Goal: Task Accomplishment & Management: Manage account settings

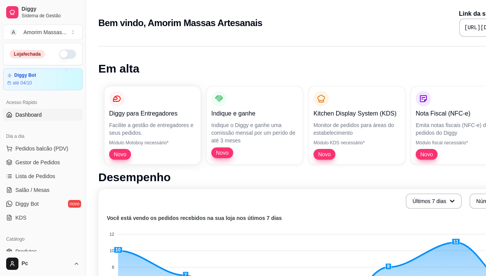
click at [65, 54] on button "button" at bounding box center [67, 54] width 17 height 9
click at [36, 161] on span "Gestor de Pedidos" at bounding box center [37, 163] width 45 height 8
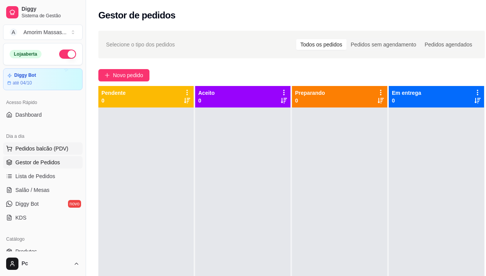
click at [40, 149] on span "Pedidos balcão (PDV)" at bounding box center [41, 149] width 53 height 8
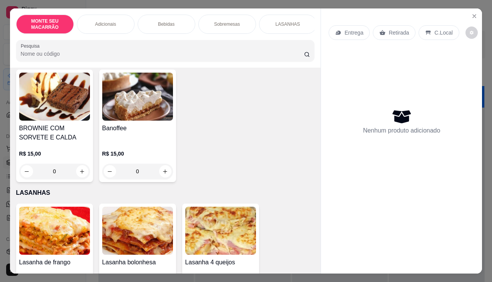
scroll to position [468, 0]
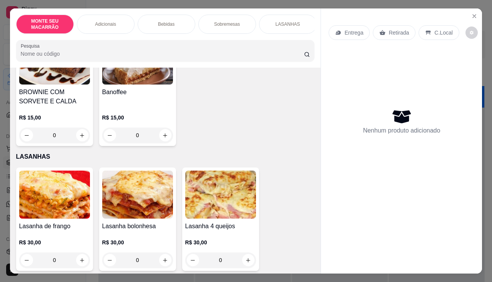
click at [129, 189] on img at bounding box center [137, 195] width 71 height 48
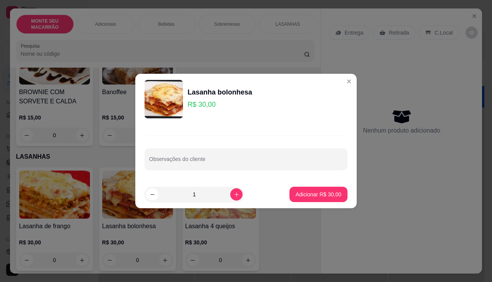
click at [299, 192] on p "Adicionar R$ 30,00" at bounding box center [318, 194] width 46 height 8
type input "1"
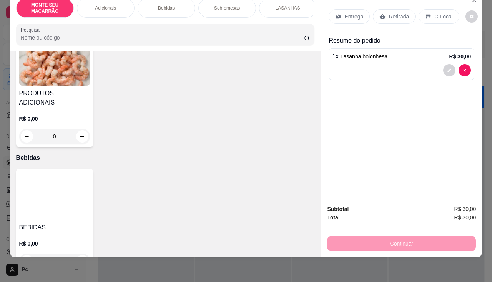
scroll to position [200, 0]
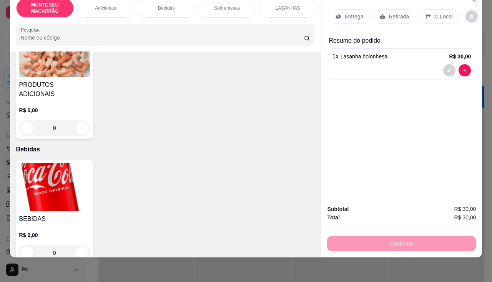
click at [40, 176] on img at bounding box center [54, 187] width 71 height 48
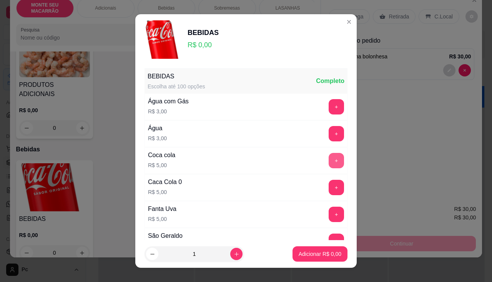
click at [328, 159] on button "+" at bounding box center [335, 160] width 15 height 15
click at [328, 258] on button "Adicionar R$ 5,00" at bounding box center [319, 253] width 55 height 15
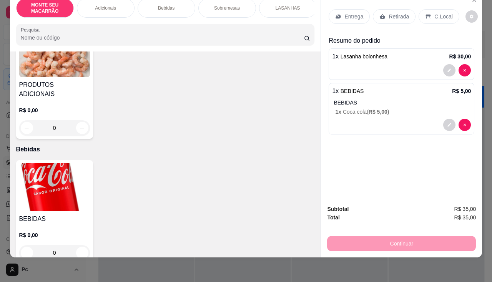
click at [345, 13] on p "Entrega" at bounding box center [353, 17] width 19 height 8
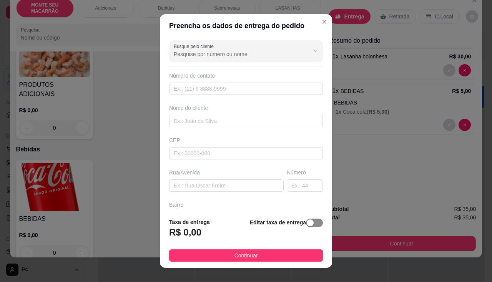
click at [309, 225] on span "button" at bounding box center [314, 223] width 17 height 8
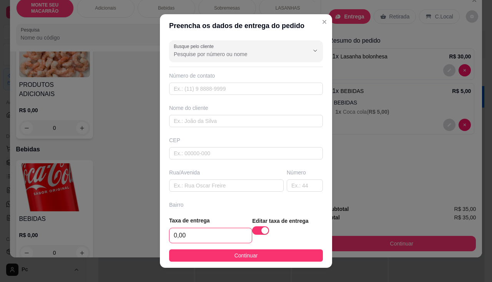
click at [193, 237] on input "0,00" at bounding box center [210, 235] width 82 height 15
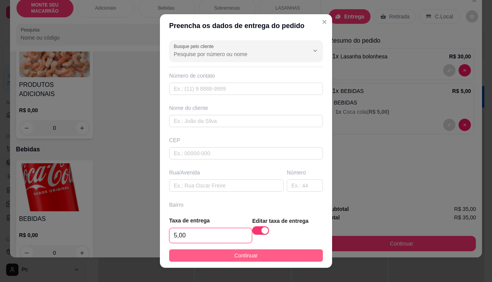
type input "5,00"
click at [209, 258] on button "Continuar" at bounding box center [246, 255] width 154 height 12
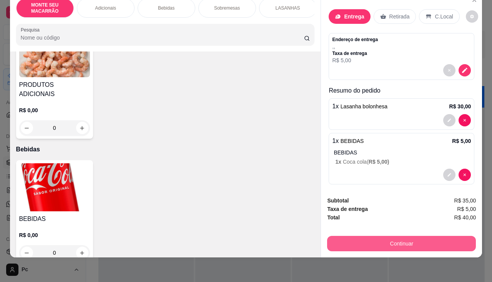
click at [383, 236] on button "Continuar" at bounding box center [401, 243] width 149 height 15
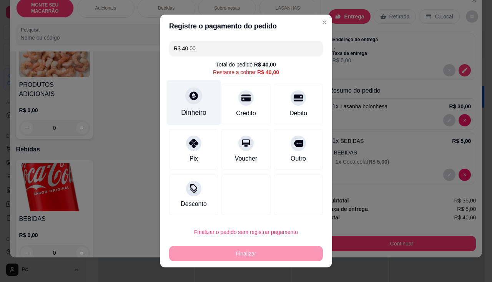
click at [191, 98] on icon at bounding box center [193, 95] width 8 height 8
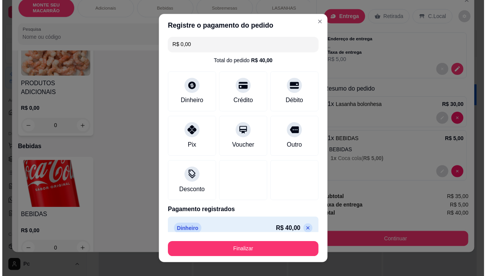
scroll to position [0, 0]
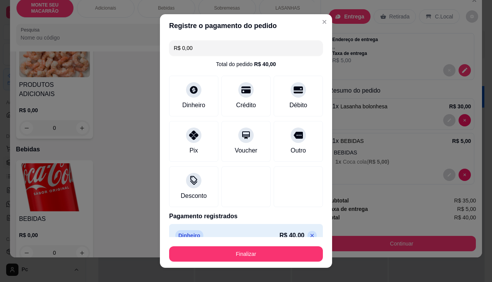
click at [281, 233] on p "R$ 40,00" at bounding box center [291, 235] width 25 height 9
click at [309, 234] on icon at bounding box center [312, 235] width 6 height 6
type input "R$ 40,00"
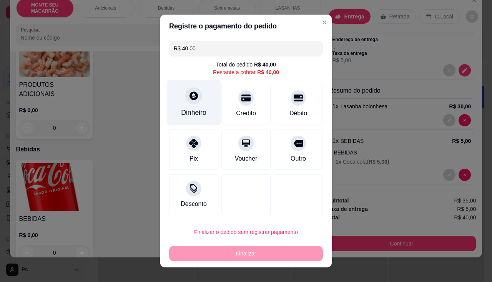
click at [187, 101] on div at bounding box center [193, 95] width 17 height 17
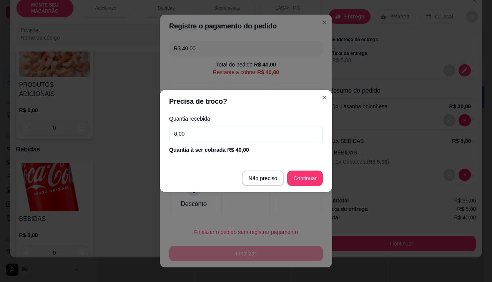
click at [190, 137] on input "0,00" at bounding box center [246, 133] width 154 height 15
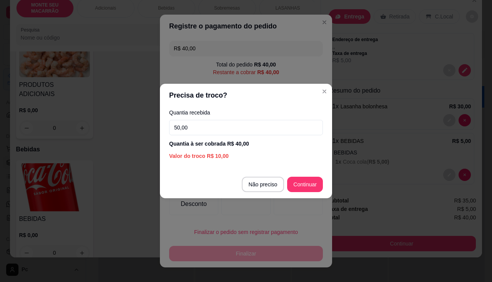
click at [181, 130] on input "50,00" at bounding box center [246, 127] width 154 height 15
type input "50,00"
type input "R$ 0,00"
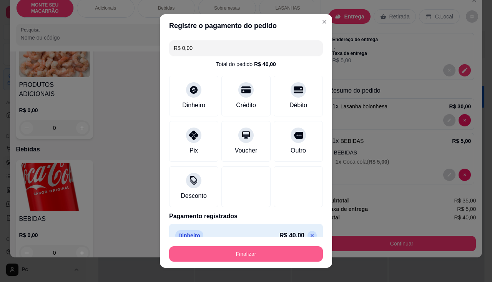
click at [237, 257] on button "Finalizar" at bounding box center [246, 253] width 154 height 15
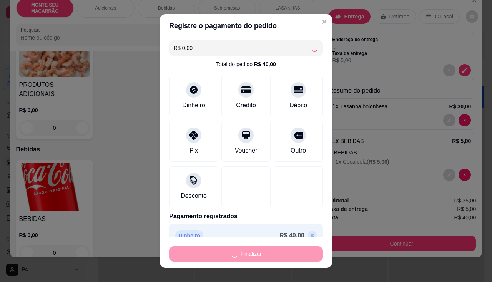
type input "0"
type input "-R$ 40,00"
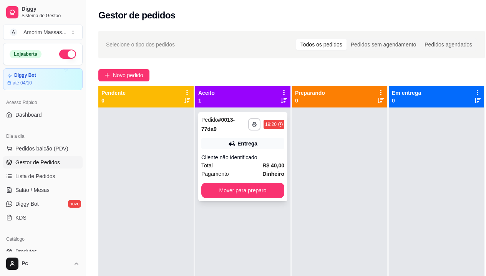
click at [250, 160] on div "Cliente não identificado" at bounding box center [242, 158] width 83 height 8
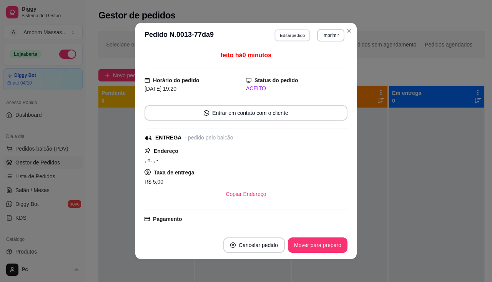
click at [295, 32] on button "Editar pedido" at bounding box center [293, 35] width 36 height 12
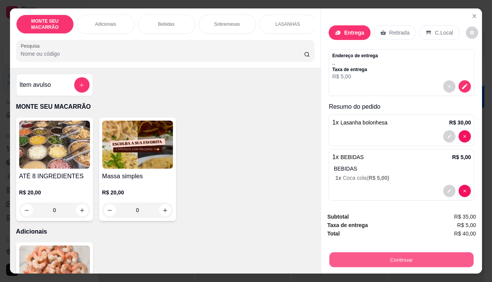
click at [432, 258] on button "Continuar" at bounding box center [401, 259] width 144 height 15
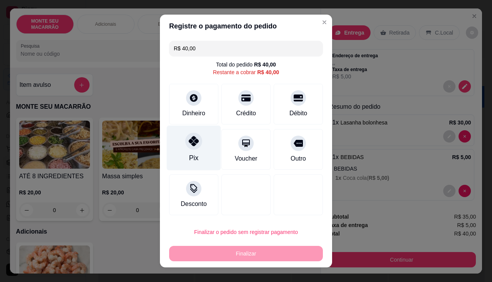
click at [189, 145] on icon at bounding box center [194, 141] width 10 height 10
type input "R$ 0,00"
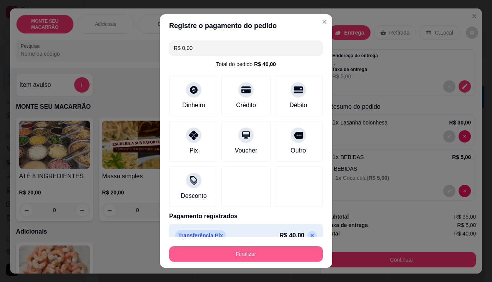
click at [241, 252] on button "Finalizar" at bounding box center [246, 253] width 154 height 15
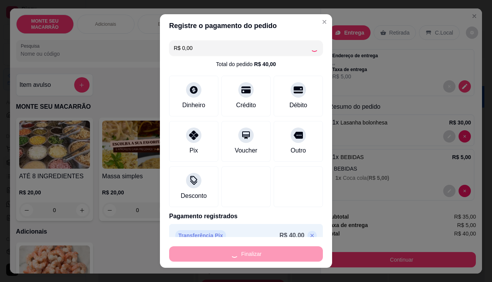
type input "0"
type input "-R$ 40,00"
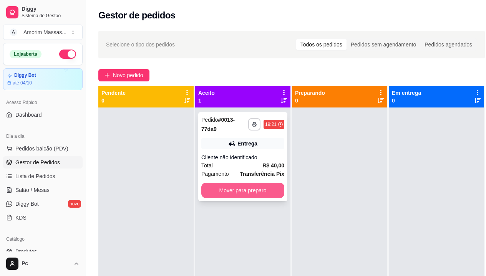
click at [218, 189] on button "Mover para preparo" at bounding box center [242, 190] width 83 height 15
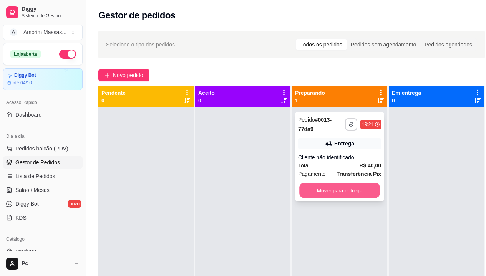
click at [317, 194] on button "Mover para entrega" at bounding box center [339, 190] width 81 height 15
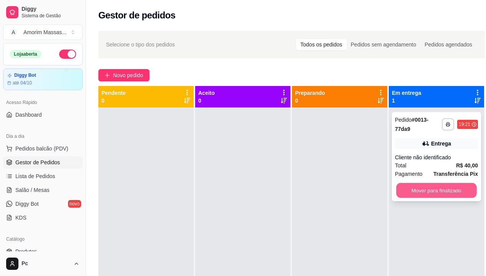
click at [436, 183] on button "Mover para finalizado" at bounding box center [436, 190] width 81 height 15
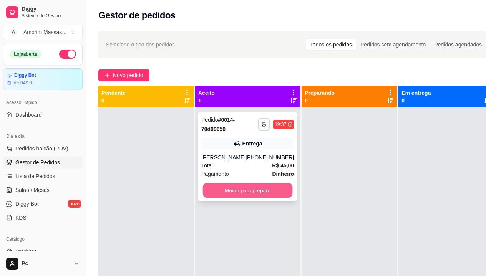
click at [249, 195] on button "Mover para preparo" at bounding box center [248, 190] width 90 height 15
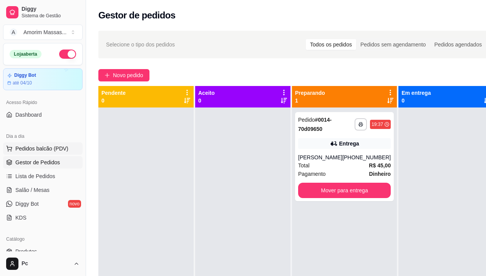
click at [47, 151] on span "Pedidos balcão (PDV)" at bounding box center [41, 149] width 53 height 8
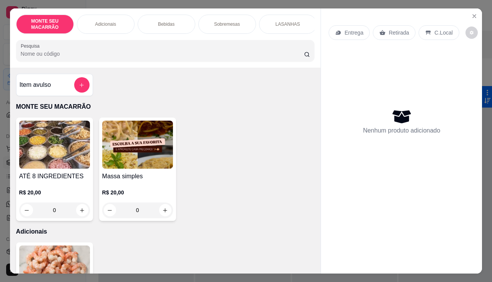
click at [134, 144] on img at bounding box center [137, 145] width 71 height 48
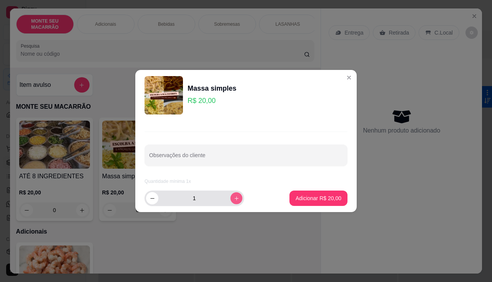
click at [230, 199] on button "increase-product-quantity" at bounding box center [236, 198] width 12 height 12
type input "2"
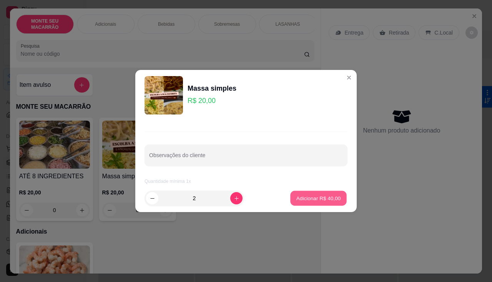
click at [310, 198] on p "Adicionar R$ 40,00" at bounding box center [318, 197] width 45 height 7
type input "2"
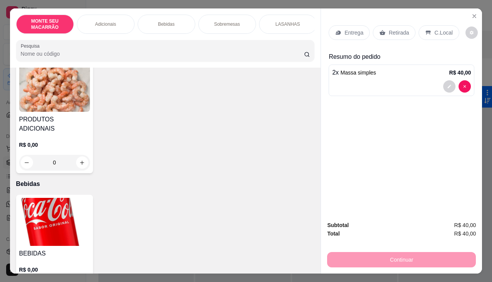
scroll to position [230, 0]
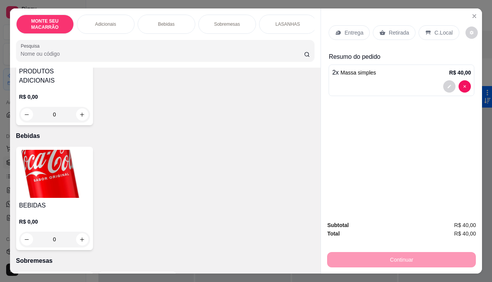
click at [40, 177] on img at bounding box center [54, 174] width 71 height 48
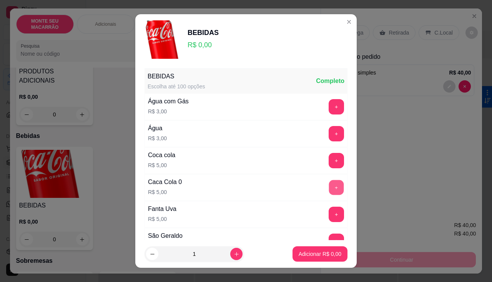
click at [329, 188] on button "+" at bounding box center [336, 187] width 15 height 15
click at [315, 254] on p "Adicionar R$ 5,00" at bounding box center [319, 254] width 43 height 8
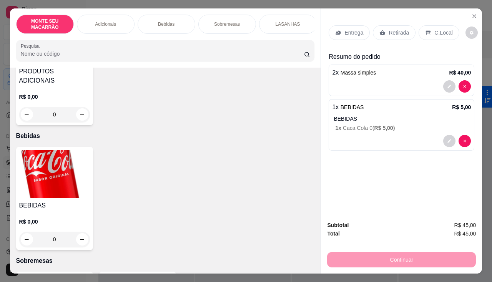
click at [354, 32] on p "Entrega" at bounding box center [353, 33] width 19 height 8
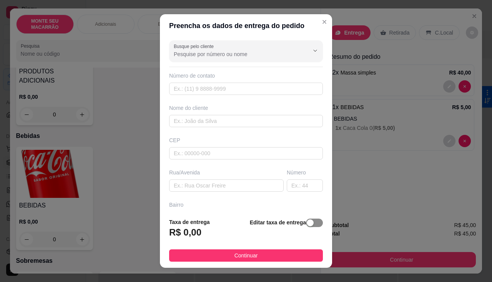
click at [313, 225] on span "button" at bounding box center [314, 223] width 17 height 8
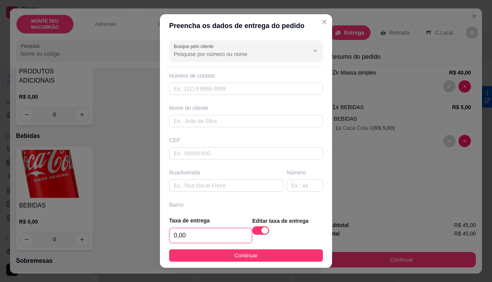
click at [177, 230] on input "0,00" at bounding box center [210, 235] width 82 height 15
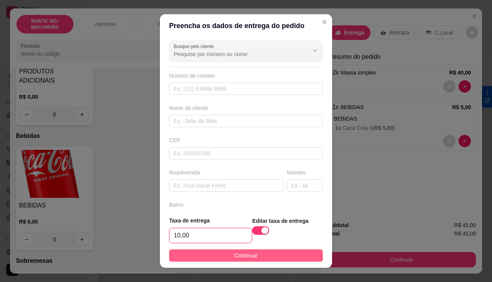
type input "10,00"
click at [227, 253] on button "Continuar" at bounding box center [246, 255] width 154 height 12
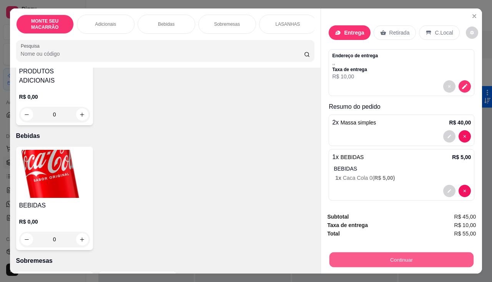
click at [379, 263] on button "Continuar" at bounding box center [401, 259] width 144 height 15
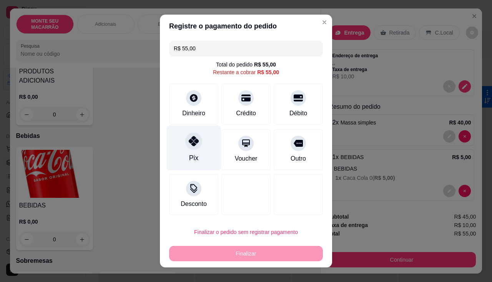
click at [189, 137] on icon at bounding box center [194, 141] width 10 height 10
type input "R$ 0,00"
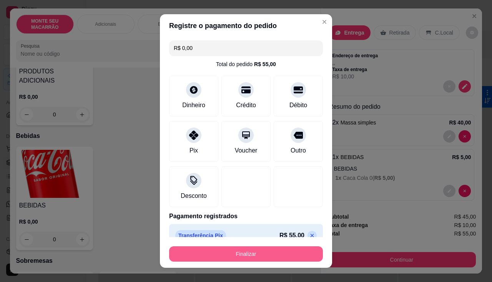
click at [291, 250] on button "Finalizar" at bounding box center [246, 253] width 154 height 15
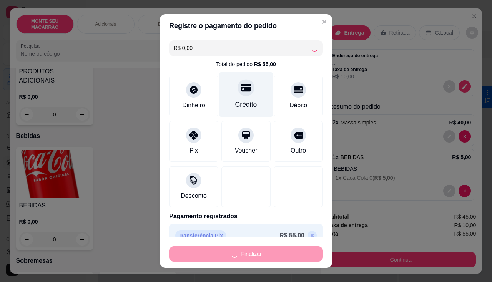
type input "0"
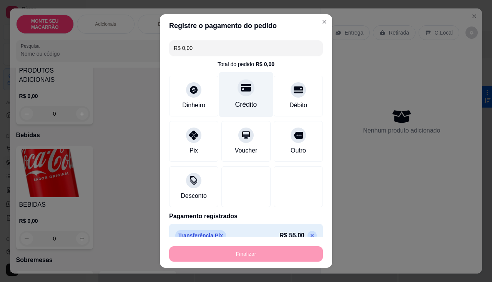
type input "-R$ 55,00"
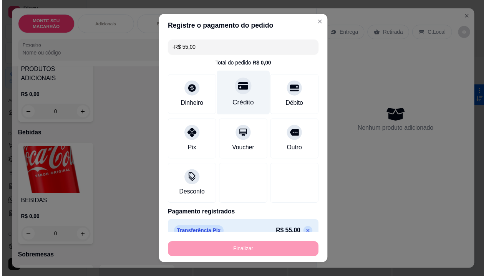
scroll to position [230, 0]
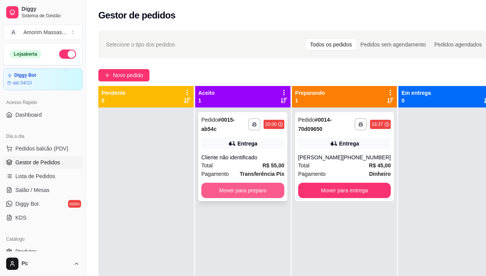
click at [258, 195] on button "Mover para preparo" at bounding box center [242, 190] width 83 height 15
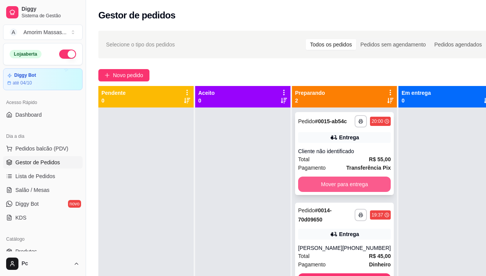
click at [349, 192] on button "Mover para entrega" at bounding box center [344, 184] width 93 height 15
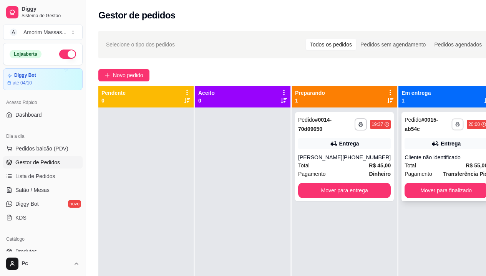
click at [452, 123] on button "button" at bounding box center [458, 124] width 12 height 12
click at [419, 152] on button "IMPRESSORA" at bounding box center [428, 151] width 56 height 12
click at [453, 188] on button "Mover para finalizado" at bounding box center [446, 190] width 81 height 15
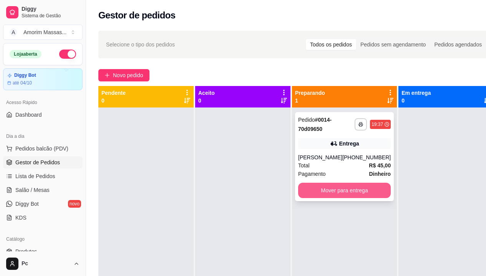
click at [348, 194] on button "Mover para entrega" at bounding box center [344, 190] width 93 height 15
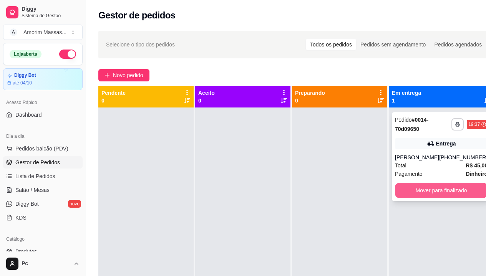
click at [409, 198] on button "Mover para finalizado" at bounding box center [441, 190] width 93 height 15
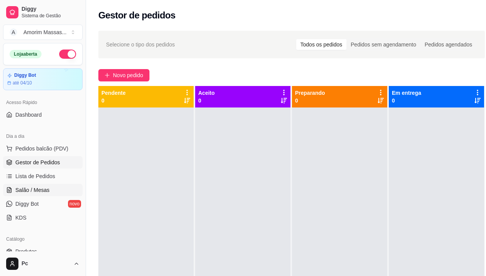
click at [34, 192] on span "Salão / Mesas" at bounding box center [32, 190] width 34 height 8
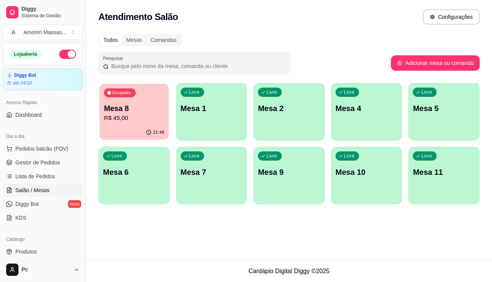
click at [137, 118] on p "R$ 45,00" at bounding box center [134, 118] width 60 height 9
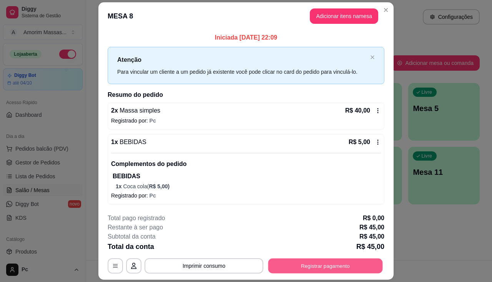
click at [308, 266] on button "Registrar pagamento" at bounding box center [325, 265] width 114 height 15
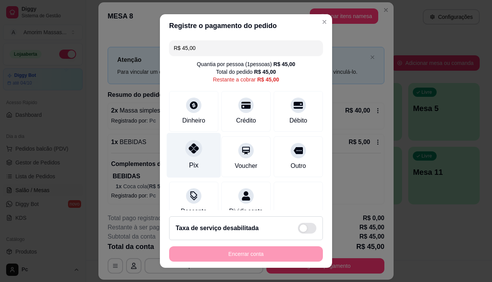
click at [189, 150] on icon at bounding box center [194, 148] width 10 height 10
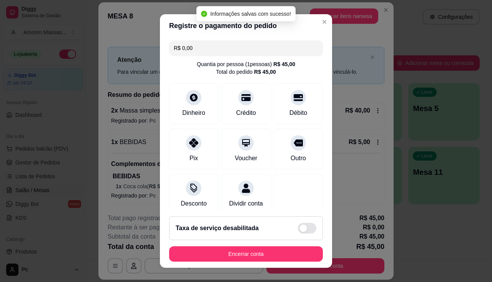
type input "R$ 0,00"
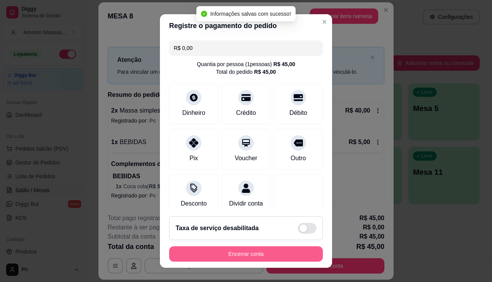
click at [233, 251] on button "Encerrar conta" at bounding box center [246, 253] width 154 height 15
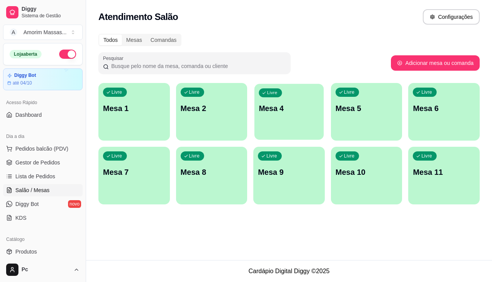
click at [311, 105] on p "Mesa 4" at bounding box center [289, 108] width 60 height 10
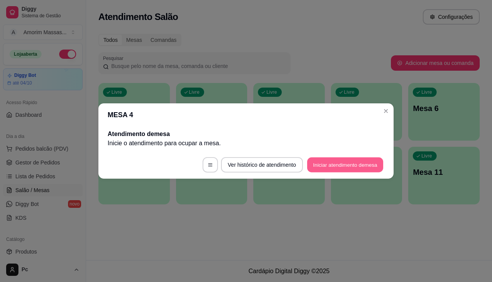
click at [332, 169] on button "Iniciar atendimento de mesa" at bounding box center [345, 164] width 76 height 15
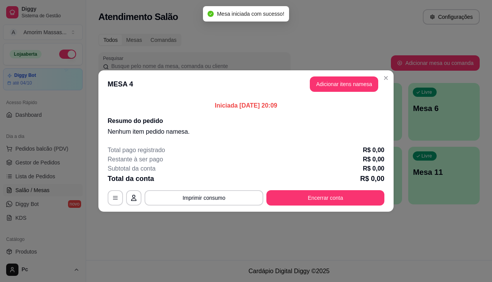
click at [329, 92] on header "MESA 4 Adicionar itens na mesa" at bounding box center [245, 84] width 295 height 28
click at [329, 88] on button "Adicionar itens na mesa" at bounding box center [344, 84] width 66 height 15
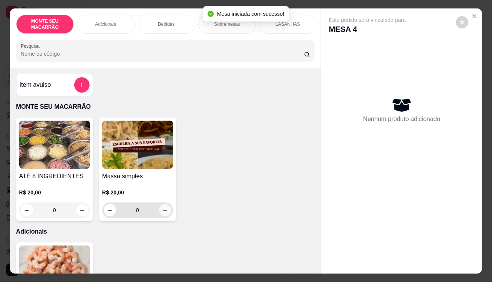
click at [165, 212] on icon "increase-product-quantity" at bounding box center [165, 210] width 6 height 6
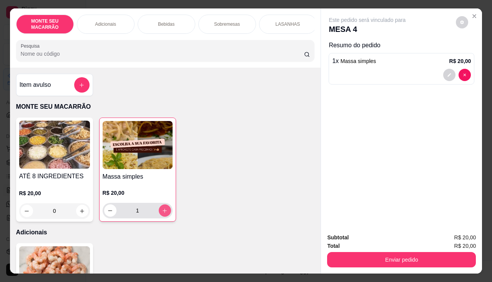
click at [165, 212] on button "increase-product-quantity" at bounding box center [165, 210] width 12 height 12
type input "3"
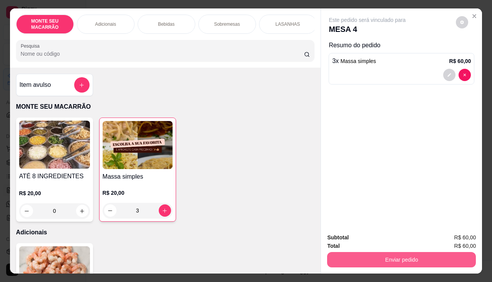
click at [389, 253] on button "Enviar pedido" at bounding box center [401, 259] width 149 height 15
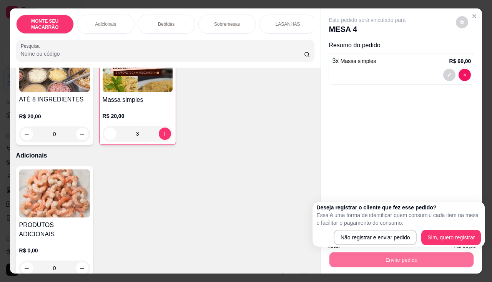
scroll to position [230, 0]
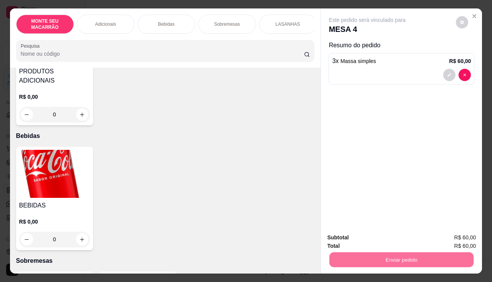
click at [47, 160] on img at bounding box center [54, 174] width 71 height 48
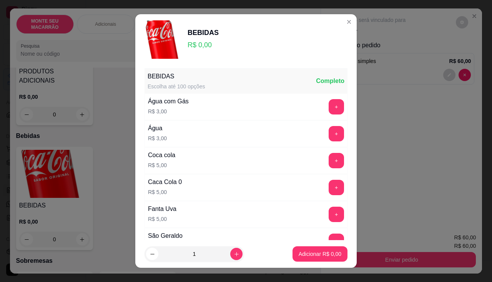
click at [330, 187] on div "+" at bounding box center [336, 187] width 22 height 15
click at [328, 187] on button "+" at bounding box center [335, 187] width 15 height 15
click at [329, 187] on button "+" at bounding box center [336, 187] width 15 height 15
click at [297, 253] on p "Adicionar R$ 15,00" at bounding box center [318, 254] width 46 height 8
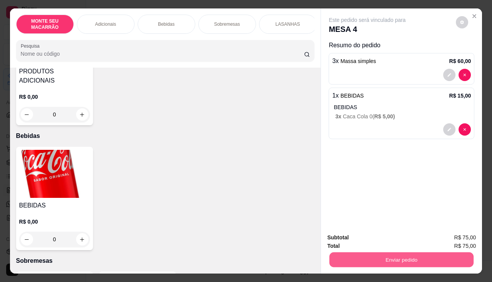
click at [399, 260] on button "Enviar pedido" at bounding box center [401, 259] width 144 height 15
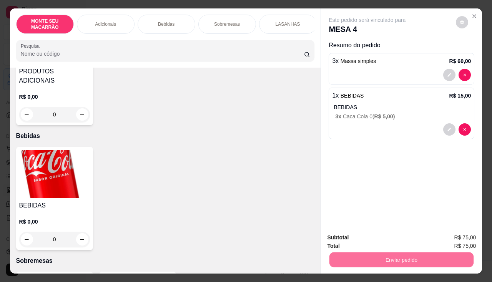
click at [400, 236] on button "Não registrar e enviar pedido" at bounding box center [376, 237] width 80 height 15
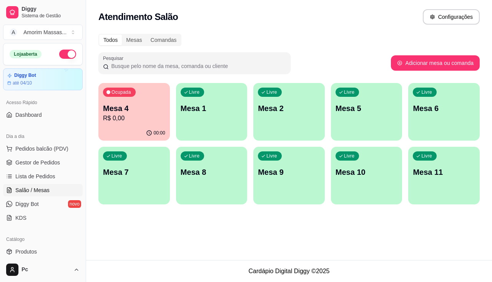
click at [213, 171] on p "Mesa 8" at bounding box center [212, 172] width 62 height 11
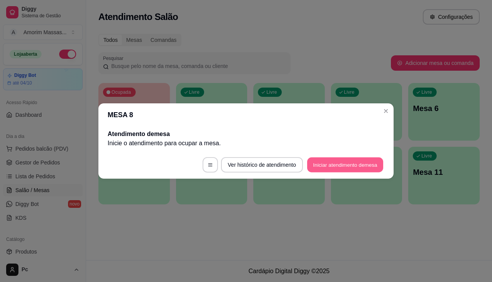
click at [342, 163] on button "Iniciar atendimento de mesa" at bounding box center [345, 164] width 76 height 15
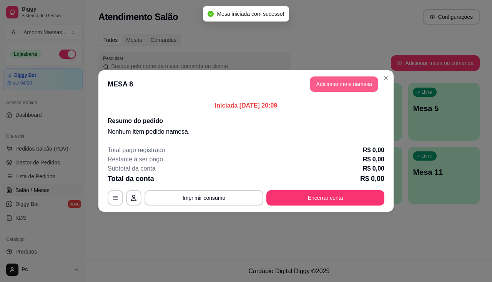
click at [323, 83] on button "Adicionar itens na mesa" at bounding box center [344, 83] width 68 height 15
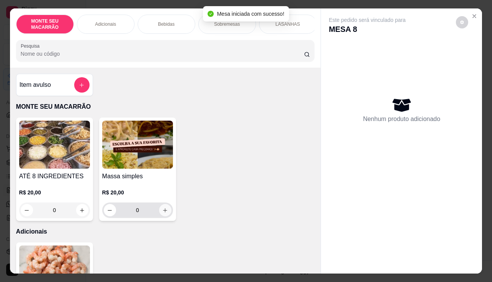
click at [164, 213] on icon "increase-product-quantity" at bounding box center [165, 210] width 6 height 6
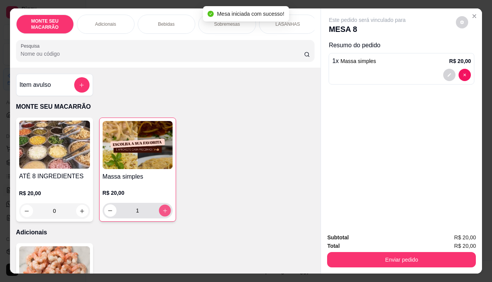
click at [164, 214] on icon "increase-product-quantity" at bounding box center [165, 211] width 6 height 6
type input "2"
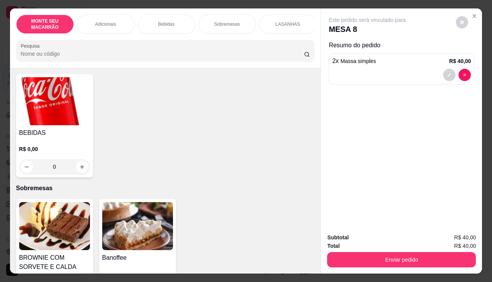
scroll to position [307, 0]
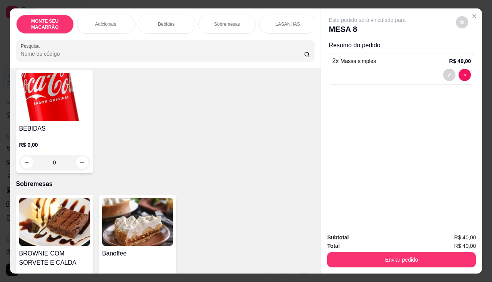
click at [36, 93] on img at bounding box center [54, 97] width 71 height 48
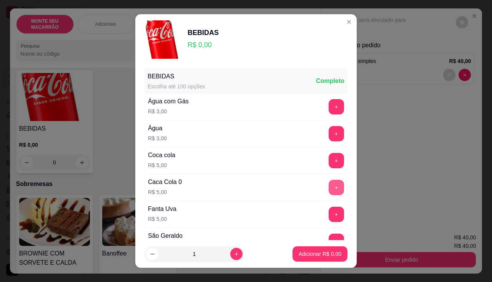
click at [328, 186] on button "+" at bounding box center [335, 187] width 15 height 15
click at [310, 253] on p "Adicionar R$ 5,00" at bounding box center [319, 254] width 43 height 8
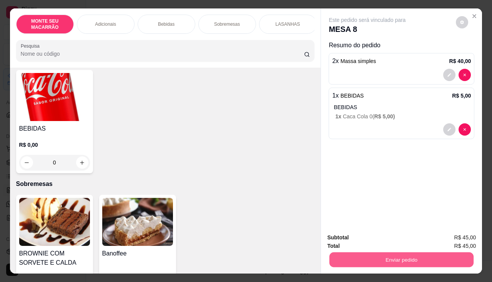
click at [387, 255] on button "Enviar pedido" at bounding box center [401, 259] width 144 height 15
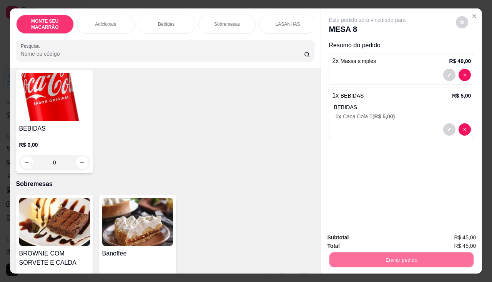
click at [386, 234] on button "Não registrar e enviar pedido" at bounding box center [376, 237] width 80 height 15
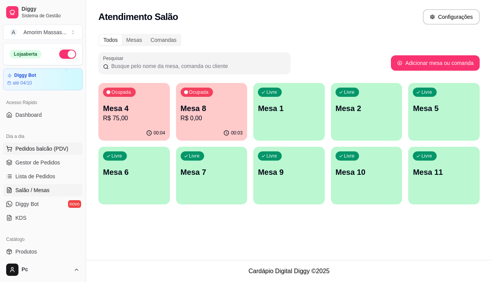
click at [44, 149] on span "Pedidos balcão (PDV)" at bounding box center [41, 149] width 53 height 8
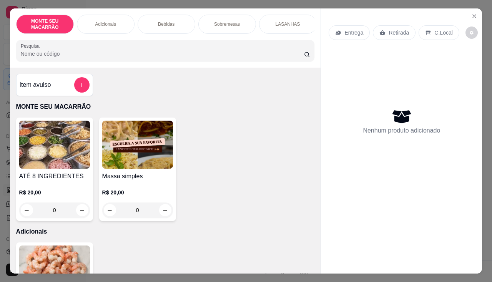
click at [130, 162] on img at bounding box center [137, 145] width 71 height 48
click at [51, 154] on img at bounding box center [54, 145] width 71 height 48
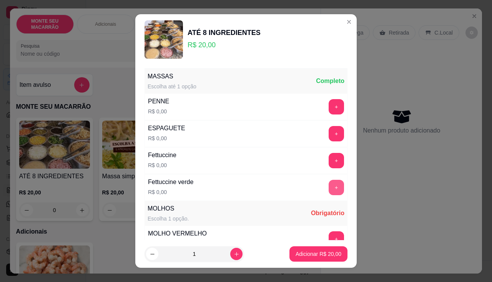
click at [328, 191] on button "+" at bounding box center [335, 187] width 15 height 15
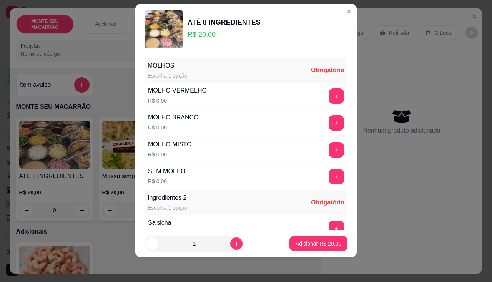
scroll to position [136, 0]
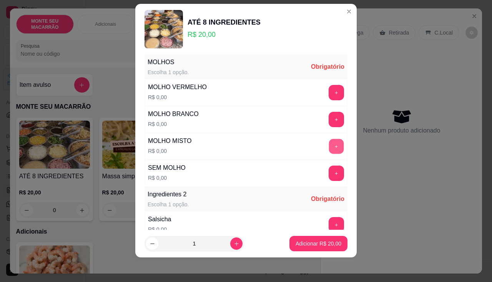
click at [329, 146] on button "+" at bounding box center [336, 146] width 15 height 15
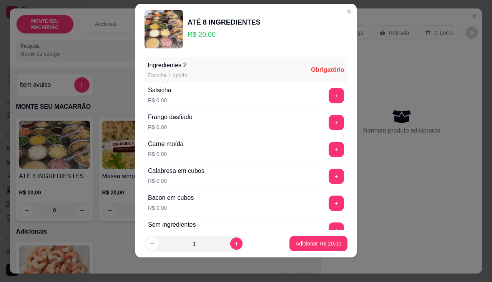
scroll to position [268, 0]
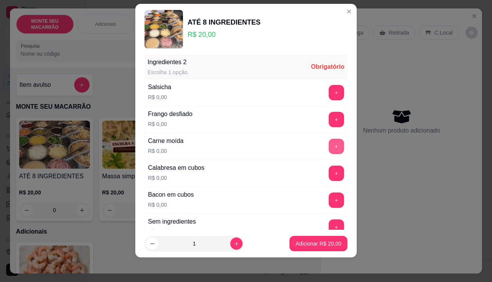
click at [328, 147] on button "+" at bounding box center [335, 146] width 15 height 15
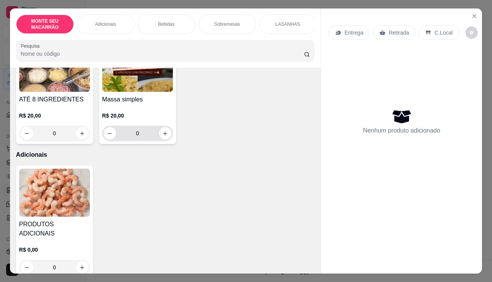
scroll to position [0, 0]
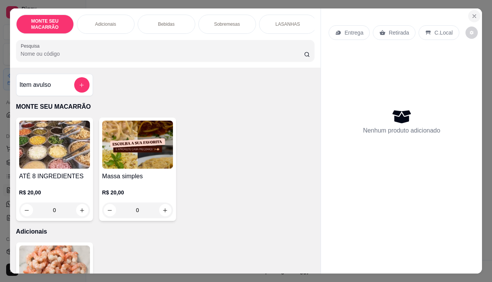
click at [475, 12] on button "Close" at bounding box center [474, 16] width 12 height 12
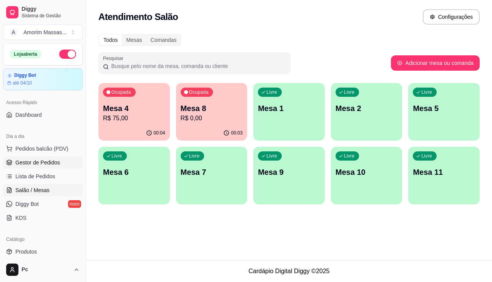
click at [36, 160] on span "Gestor de Pedidos" at bounding box center [37, 163] width 45 height 8
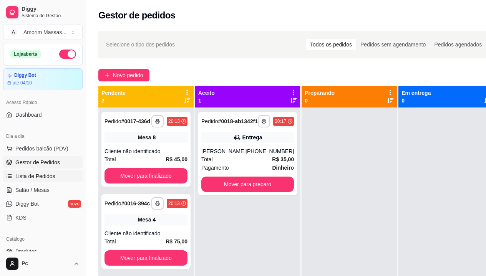
click at [47, 177] on span "Lista de Pedidos" at bounding box center [35, 176] width 40 height 8
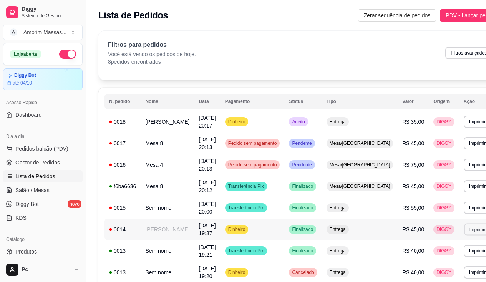
click at [464, 228] on button "Imprimir" at bounding box center [477, 229] width 26 height 12
click at [424, 253] on button "IMPRESSORA" at bounding box center [436, 256] width 56 height 12
click at [464, 123] on button "Imprimir" at bounding box center [477, 122] width 27 height 12
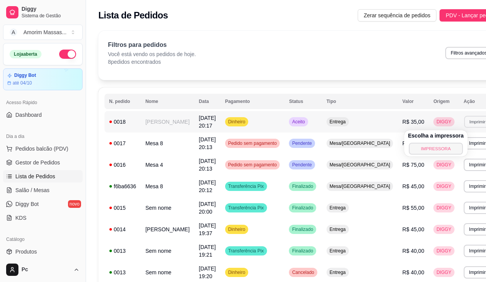
click at [431, 146] on button "IMPRESSORA" at bounding box center [436, 148] width 54 height 12
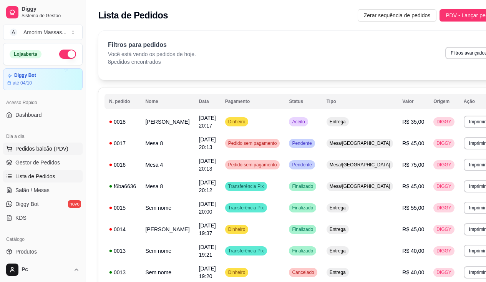
click at [56, 147] on span "Pedidos balcão (PDV)" at bounding box center [41, 149] width 53 height 8
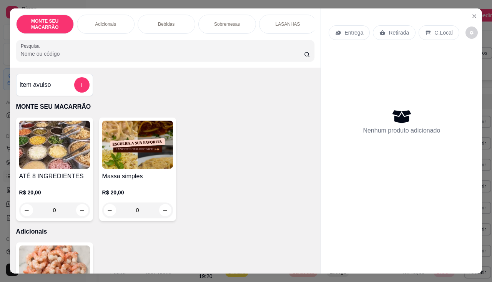
click at [147, 161] on img at bounding box center [137, 145] width 71 height 48
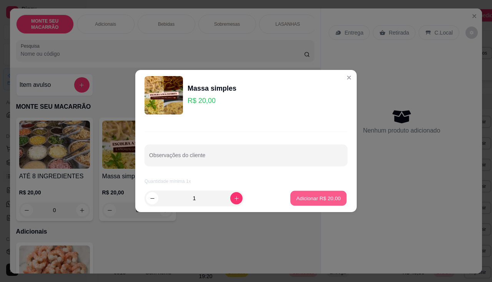
click at [315, 197] on p "Adicionar R$ 20,00" at bounding box center [318, 197] width 45 height 7
type input "1"
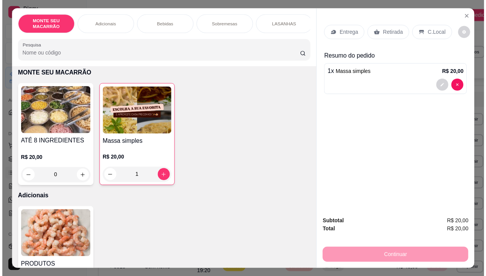
scroll to position [77, 0]
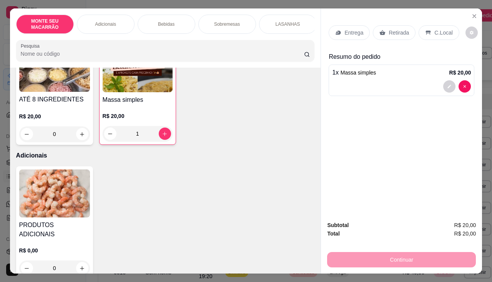
click at [399, 30] on p "Retirada" at bounding box center [398, 33] width 20 height 8
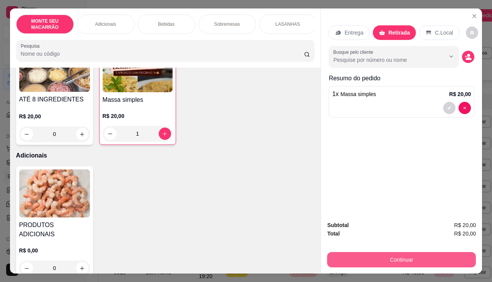
click at [376, 255] on button "Continuar" at bounding box center [401, 259] width 149 height 15
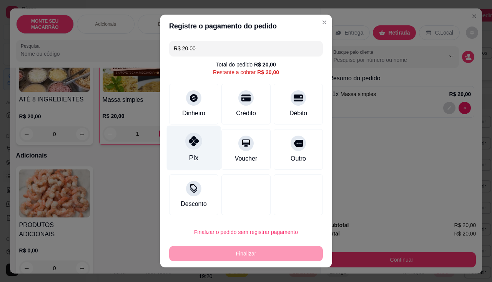
click at [189, 147] on div at bounding box center [193, 140] width 17 height 17
type input "R$ 0,00"
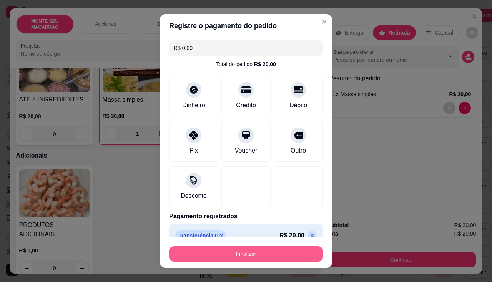
click at [243, 252] on button "Finalizar" at bounding box center [246, 253] width 154 height 15
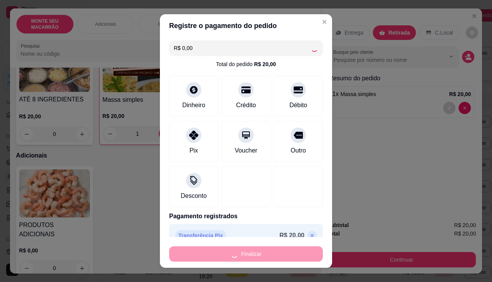
type input "0"
type input "-R$ 20,00"
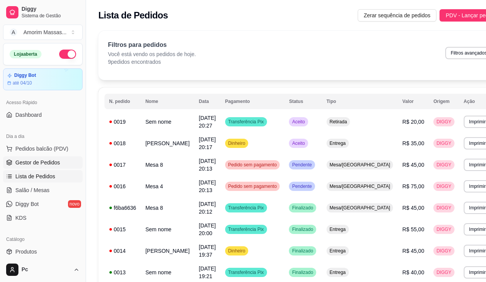
click at [51, 162] on span "Gestor de Pedidos" at bounding box center [37, 163] width 45 height 8
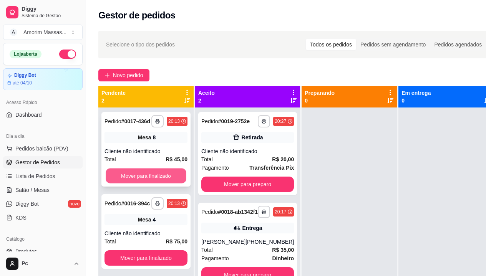
click at [153, 170] on button "Mover para finalizado" at bounding box center [146, 176] width 81 height 15
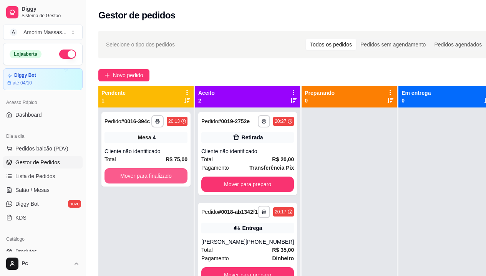
click at [153, 170] on button "Mover para finalizado" at bounding box center [145, 175] width 83 height 15
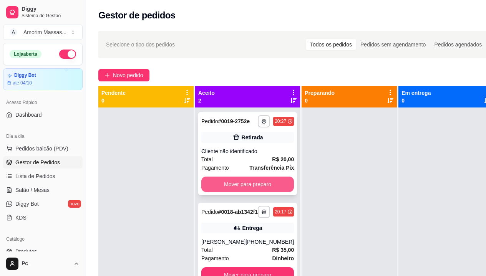
click at [252, 189] on button "Mover para preparo" at bounding box center [247, 184] width 93 height 15
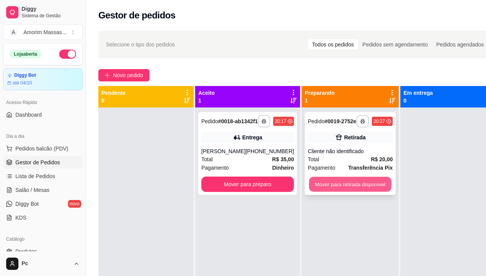
click at [322, 184] on button "Mover para retirada disponível" at bounding box center [350, 184] width 82 height 15
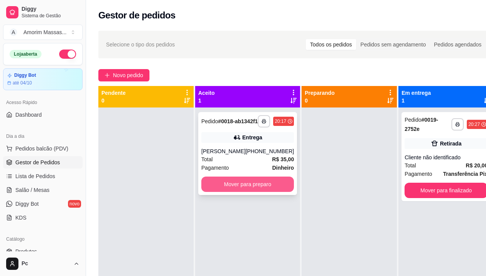
click at [252, 192] on button "Mover para preparo" at bounding box center [247, 184] width 93 height 15
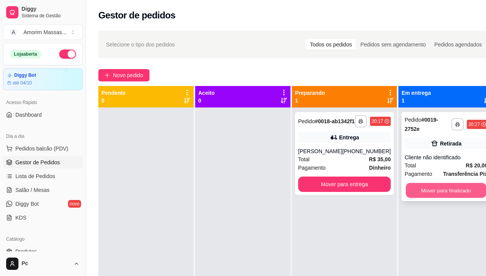
click at [433, 189] on button "Mover para finalizado" at bounding box center [446, 190] width 81 height 15
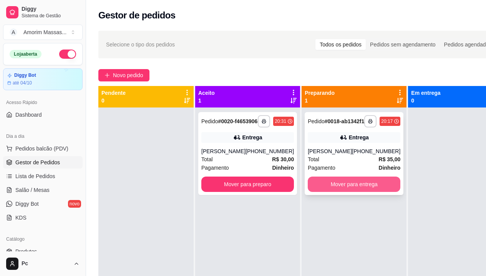
click at [318, 185] on button "Mover para entrega" at bounding box center [354, 184] width 93 height 15
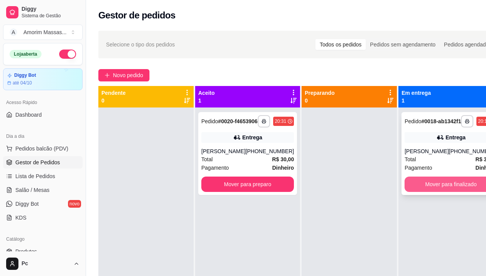
click at [453, 186] on button "Mover para finalizado" at bounding box center [450, 184] width 93 height 15
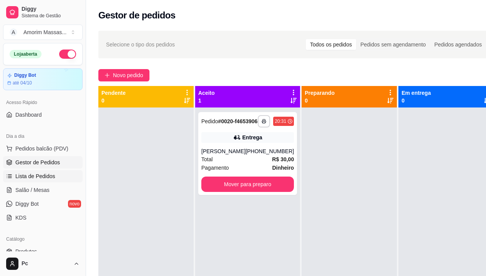
click at [36, 175] on span "Lista de Pedidos" at bounding box center [35, 176] width 40 height 8
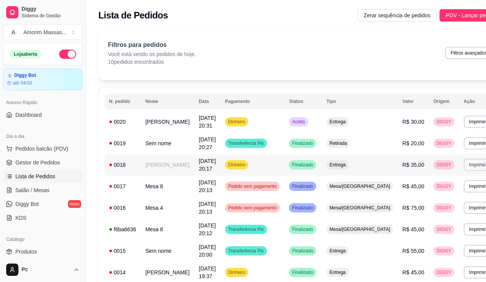
click at [464, 164] on button "Imprimir" at bounding box center [477, 165] width 27 height 12
click at [424, 190] on button "IMPRESSORA" at bounding box center [436, 191] width 56 height 12
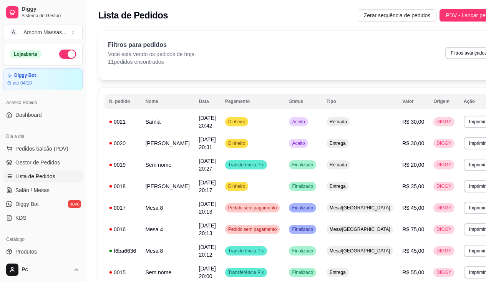
click at [105, 8] on div "Lista de Pedidos Zerar sequência de pedidos PDV - Lançar pedido" at bounding box center [300, 13] width 428 height 26
click at [45, 159] on span "Gestor de Pedidos" at bounding box center [37, 163] width 45 height 8
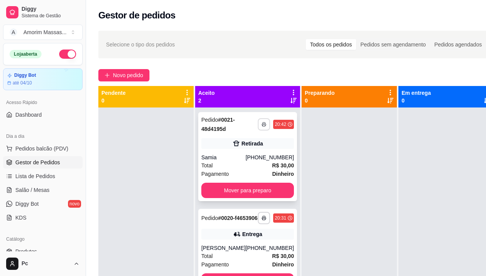
click at [263, 123] on polyline "button" at bounding box center [264, 124] width 2 height 2
click at [245, 150] on button "IMPRESSORA" at bounding box center [234, 151] width 56 height 12
click at [262, 101] on div "Aceito 2" at bounding box center [247, 96] width 99 height 15
click at [243, 157] on div "Samia" at bounding box center [223, 158] width 44 height 8
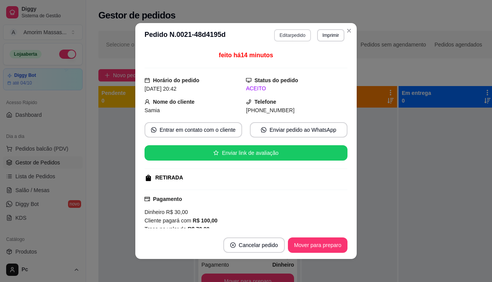
click at [281, 34] on button "Editar pedido" at bounding box center [292, 35] width 36 height 12
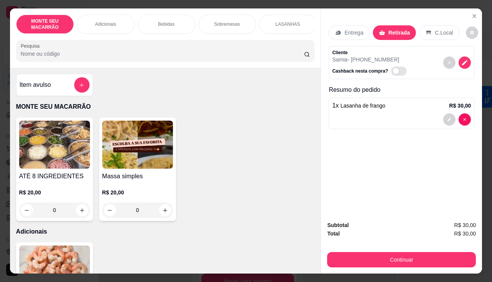
click at [347, 30] on p "Entrega" at bounding box center [353, 33] width 19 height 8
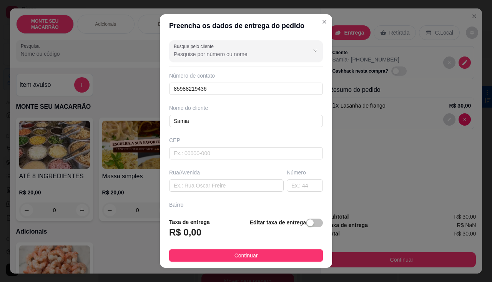
click at [199, 233] on div "R$ 0,00" at bounding box center [189, 234] width 41 height 17
click at [306, 221] on div "button" at bounding box center [309, 222] width 7 height 7
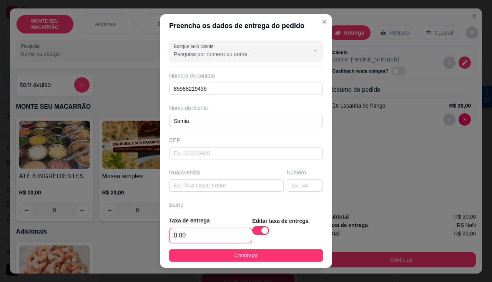
click at [192, 231] on input "0,00" at bounding box center [210, 235] width 82 height 15
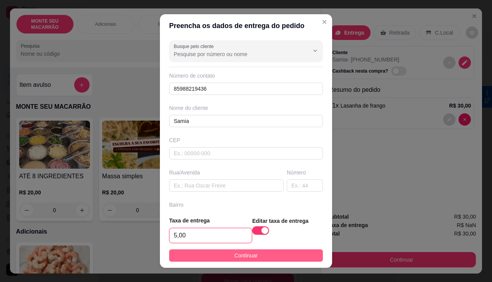
type input "5,00"
click at [244, 255] on span "Continuar" at bounding box center [245, 255] width 23 height 8
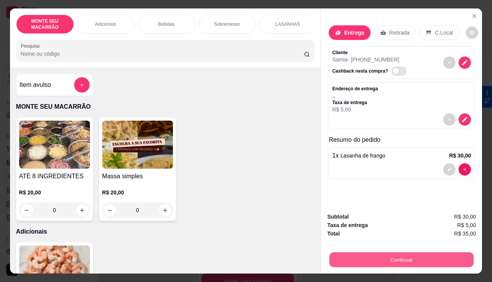
click at [446, 255] on button "Continuar" at bounding box center [401, 259] width 144 height 15
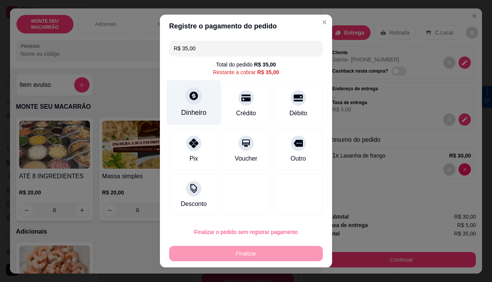
click at [191, 96] on icon at bounding box center [194, 96] width 10 height 10
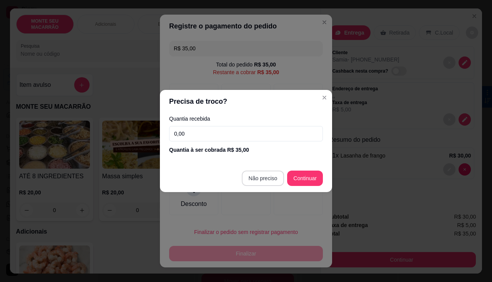
type input "R$ 0,00"
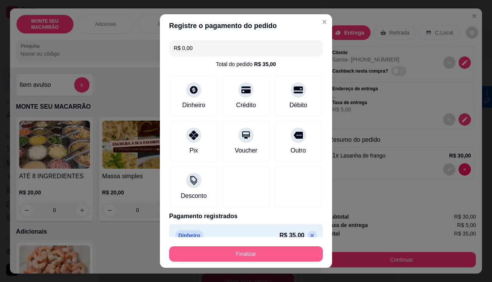
click at [242, 257] on button "Finalizar" at bounding box center [246, 253] width 154 height 15
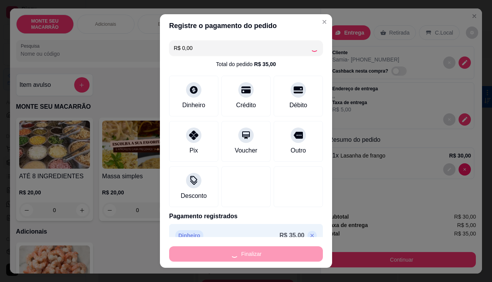
type input "0"
type input "-R$ 35,00"
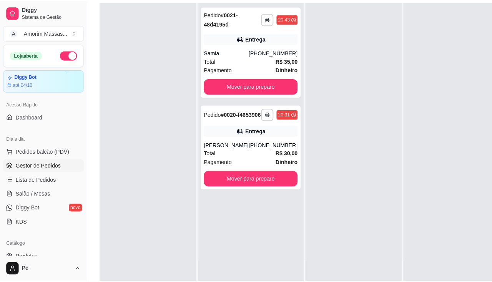
scroll to position [115, 0]
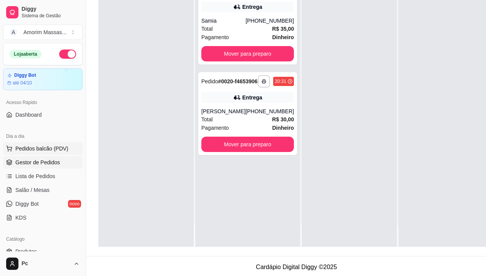
click at [33, 151] on span "Pedidos balcão (PDV)" at bounding box center [41, 149] width 53 height 8
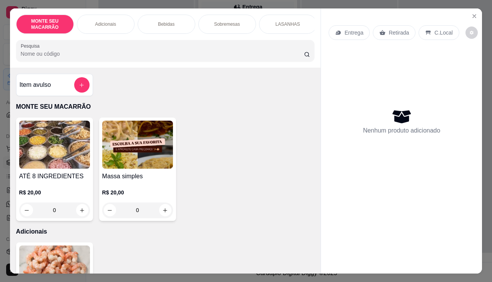
click at [141, 150] on img at bounding box center [137, 145] width 71 height 48
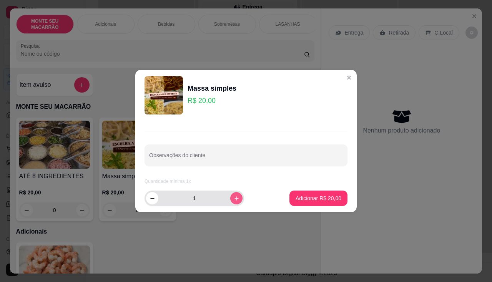
click at [234, 197] on icon "increase-product-quantity" at bounding box center [236, 198] width 4 height 4
type input "2"
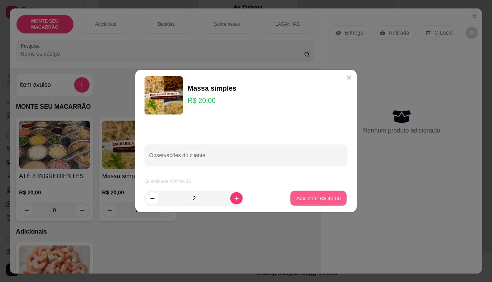
click at [315, 199] on p "Adicionar R$ 40,00" at bounding box center [318, 197] width 45 height 7
type input "2"
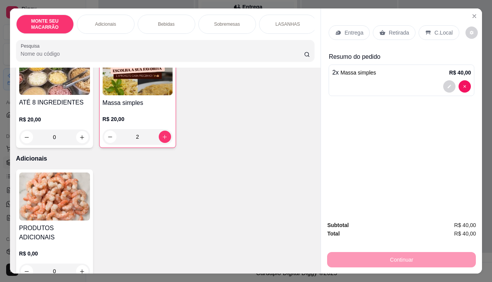
scroll to position [154, 0]
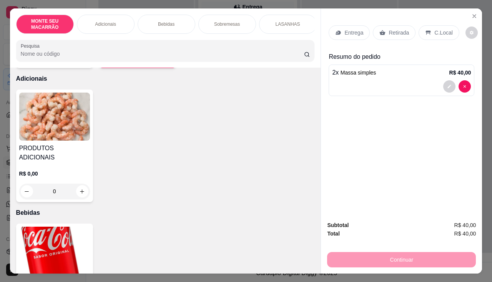
click at [50, 135] on img at bounding box center [54, 117] width 71 height 48
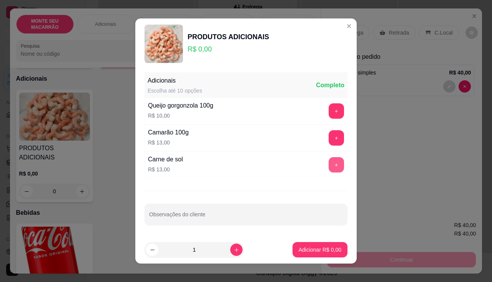
click at [328, 167] on button "+" at bounding box center [335, 164] width 15 height 15
click at [329, 167] on button "+" at bounding box center [336, 164] width 15 height 15
click at [317, 250] on p "Adicionar R$ 26,00" at bounding box center [318, 249] width 45 height 7
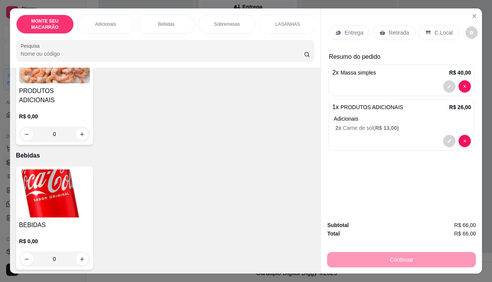
scroll to position [269, 0]
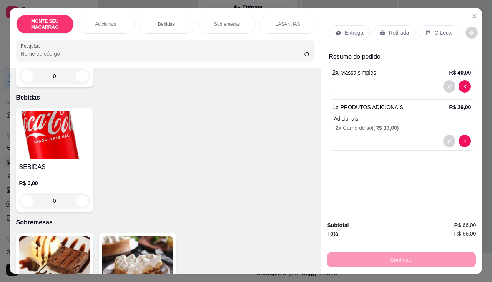
click at [49, 141] on img at bounding box center [54, 135] width 71 height 48
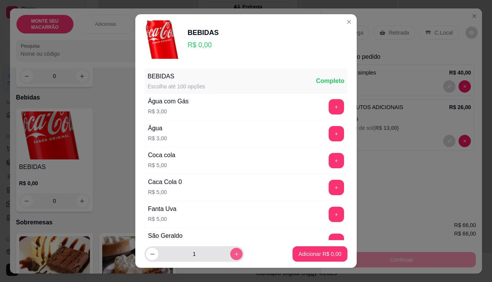
click at [230, 255] on button "increase-product-quantity" at bounding box center [236, 254] width 12 height 12
click at [149, 254] on icon "decrease-product-quantity" at bounding box center [152, 254] width 6 height 6
click at [150, 254] on icon "decrease-product-quantity" at bounding box center [152, 254] width 4 height 0
click at [328, 181] on button "+" at bounding box center [335, 187] width 15 height 15
click at [328, 183] on button "+" at bounding box center [335, 187] width 15 height 15
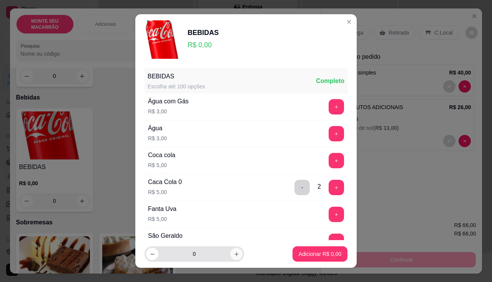
click at [233, 256] on icon "increase-product-quantity" at bounding box center [236, 254] width 6 height 6
type input "1"
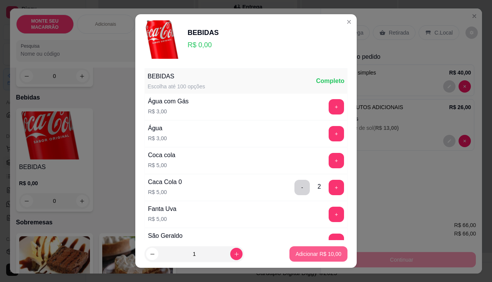
click at [313, 255] on p "Adicionar R$ 10,00" at bounding box center [318, 254] width 46 height 8
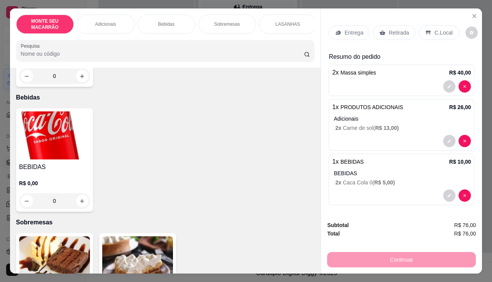
click at [354, 29] on p "Entrega" at bounding box center [353, 33] width 19 height 8
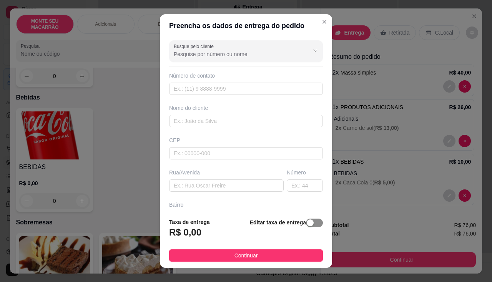
click at [307, 222] on span "button" at bounding box center [314, 223] width 17 height 8
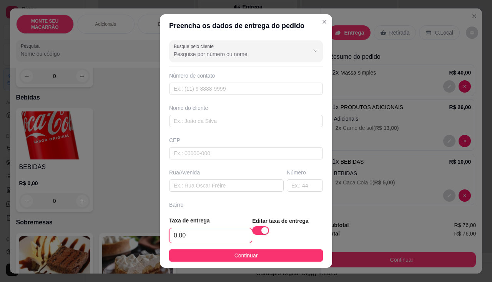
click at [212, 231] on input "0,00" at bounding box center [210, 235] width 82 height 15
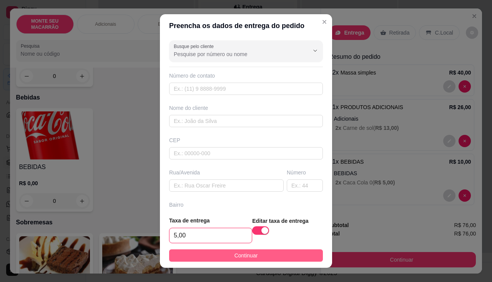
type input "5,00"
click at [216, 252] on button "Continuar" at bounding box center [246, 255] width 154 height 12
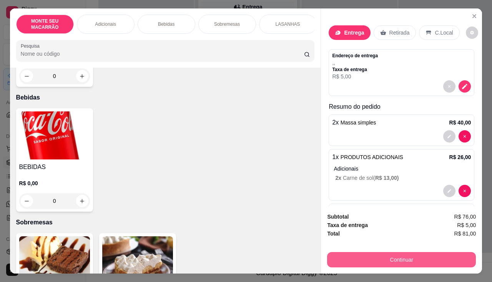
click at [373, 259] on button "Continuar" at bounding box center [401, 259] width 149 height 15
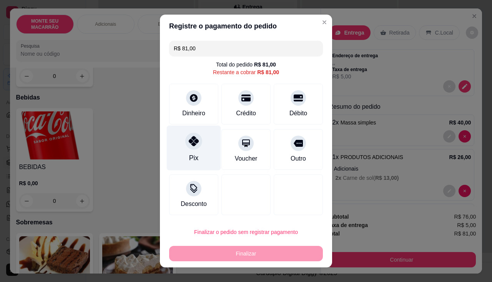
click at [194, 149] on div at bounding box center [193, 140] width 17 height 17
type input "R$ 0,00"
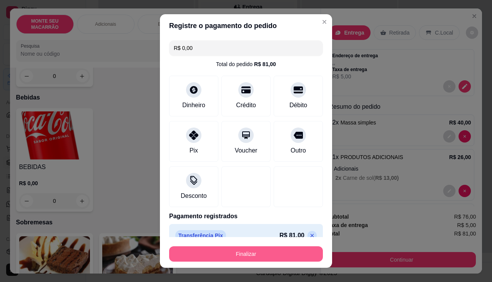
click at [256, 257] on button "Finalizar" at bounding box center [246, 253] width 154 height 15
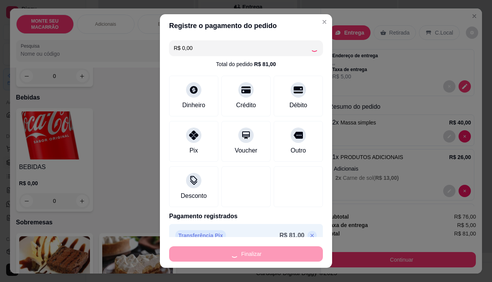
type input "0"
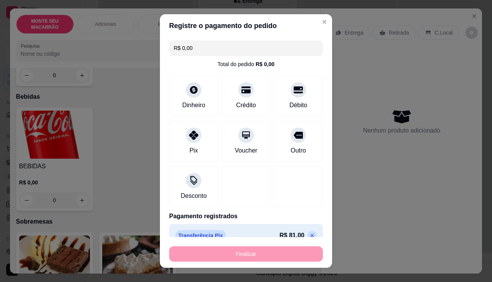
type input "-R$ 81,00"
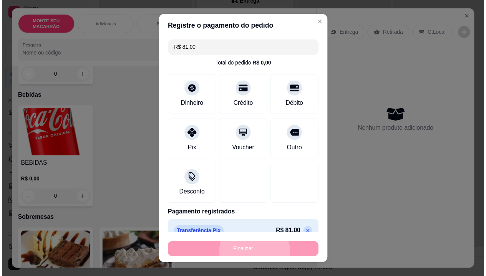
scroll to position [268, 0]
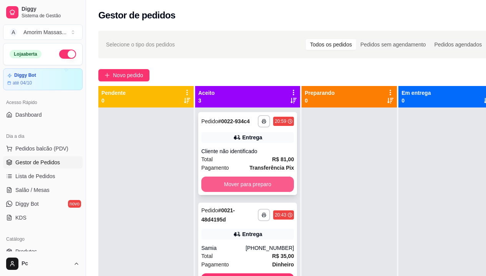
click at [237, 192] on button "Mover para preparo" at bounding box center [247, 184] width 93 height 15
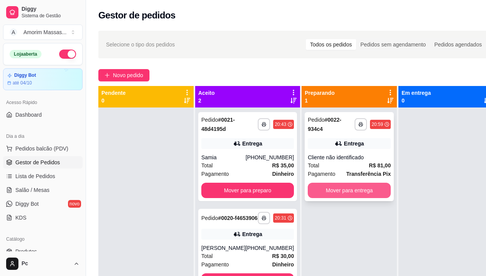
click at [340, 190] on button "Mover para entrega" at bounding box center [349, 190] width 83 height 15
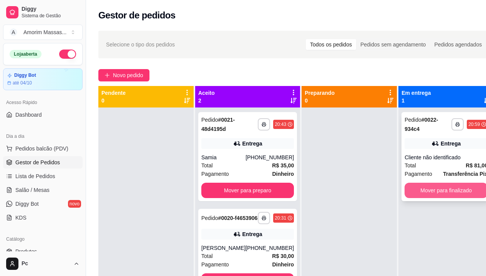
click at [442, 190] on button "Mover para finalizado" at bounding box center [445, 190] width 83 height 15
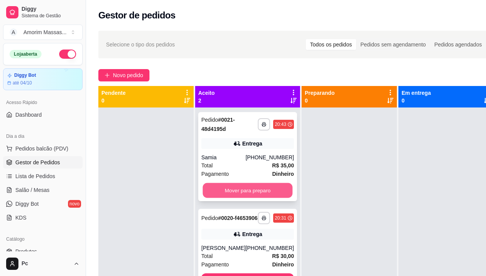
click at [230, 188] on button "Mover para preparo" at bounding box center [248, 190] width 90 height 15
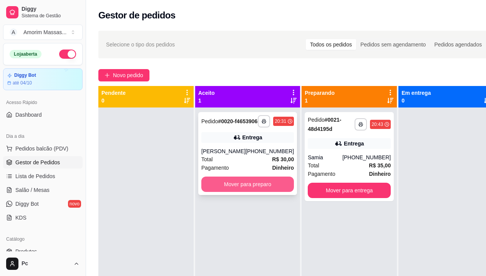
click at [229, 189] on button "Mover para preparo" at bounding box center [247, 184] width 93 height 15
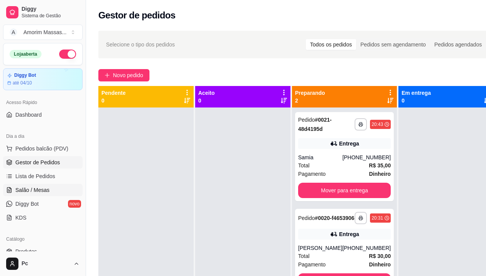
click at [33, 188] on span "Salão / Mesas" at bounding box center [32, 190] width 34 height 8
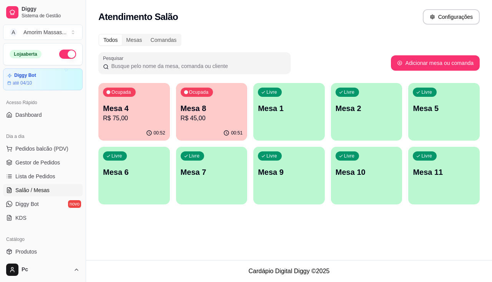
click at [220, 129] on div "00:51" at bounding box center [211, 133] width 71 height 15
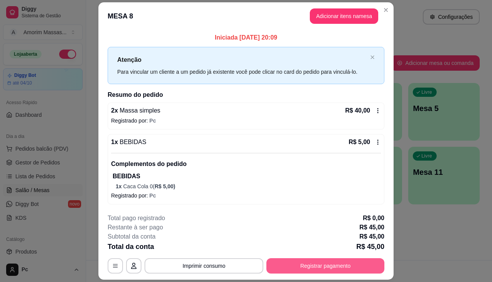
click at [302, 263] on button "Registrar pagamento" at bounding box center [325, 265] width 118 height 15
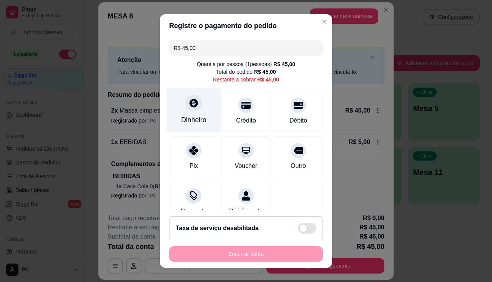
click at [192, 105] on icon at bounding box center [193, 103] width 8 height 8
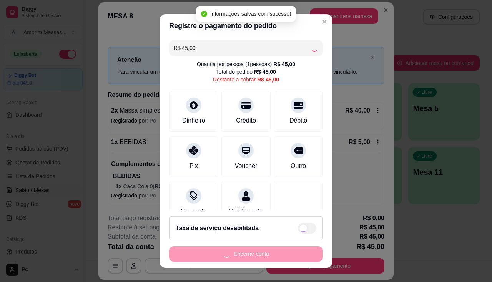
type input "R$ 0,00"
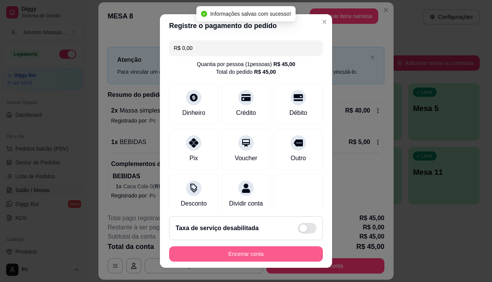
click at [235, 258] on button "Encerrar conta" at bounding box center [246, 253] width 154 height 15
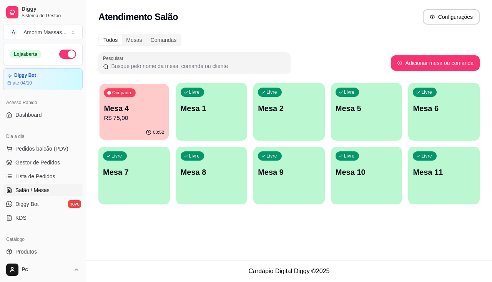
click at [147, 112] on p "Mesa 4" at bounding box center [134, 108] width 60 height 10
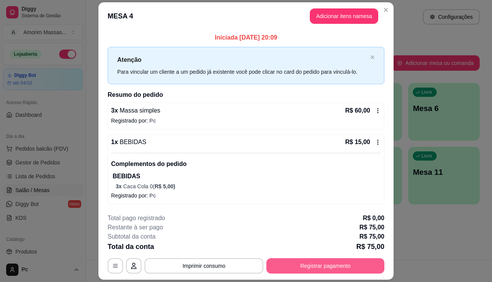
click at [321, 268] on button "Registrar pagamento" at bounding box center [325, 265] width 118 height 15
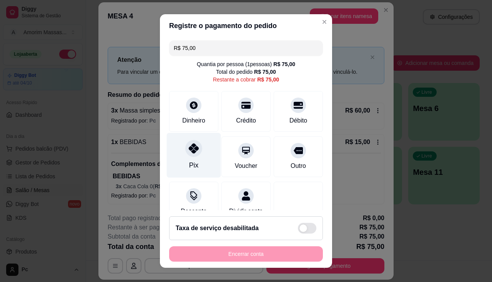
click at [185, 147] on div at bounding box center [193, 148] width 17 height 17
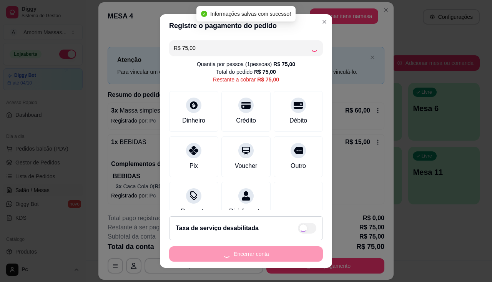
type input "R$ 0,00"
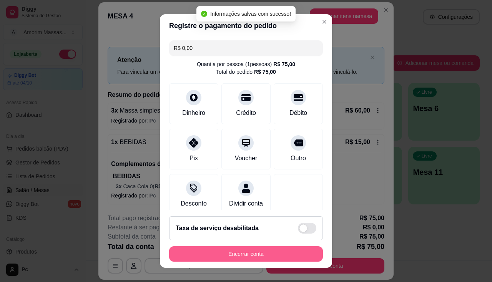
click at [259, 249] on button "Encerrar conta" at bounding box center [246, 253] width 154 height 15
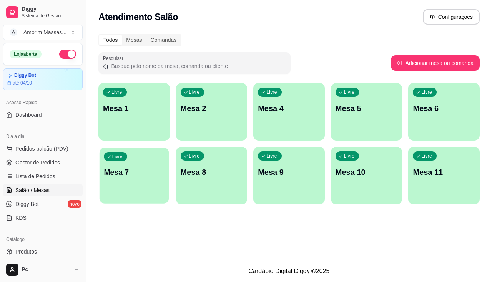
click at [118, 176] on p "Mesa 7" at bounding box center [134, 172] width 60 height 10
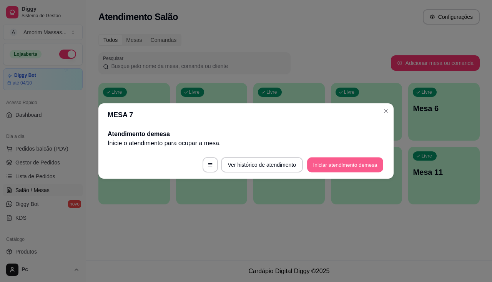
click at [326, 164] on button "Iniciar atendimento de mesa" at bounding box center [345, 164] width 76 height 15
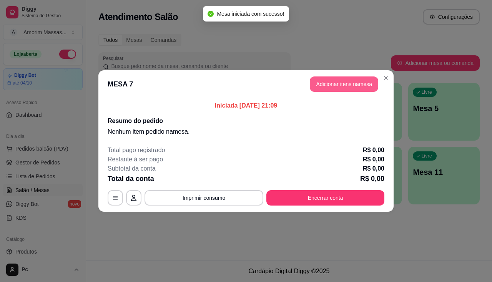
click at [323, 84] on button "Adicionar itens na mesa" at bounding box center [344, 83] width 68 height 15
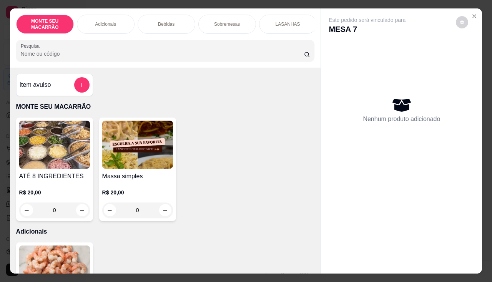
click at [119, 154] on img at bounding box center [137, 145] width 71 height 48
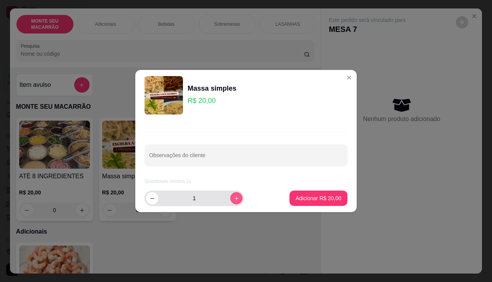
click at [233, 200] on icon "increase-product-quantity" at bounding box center [236, 198] width 6 height 6
type input "2"
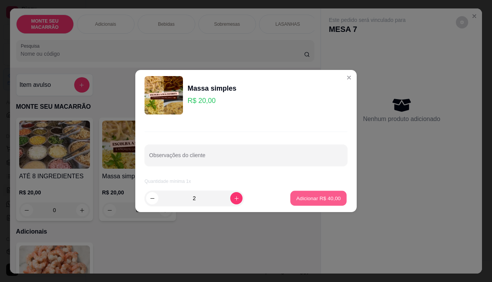
click at [312, 196] on p "Adicionar R$ 40,00" at bounding box center [318, 197] width 45 height 7
type input "2"
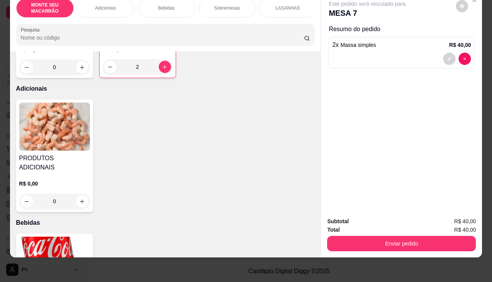
scroll to position [192, 0]
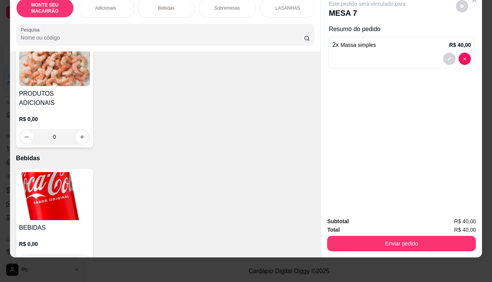
click at [50, 172] on img at bounding box center [54, 196] width 71 height 48
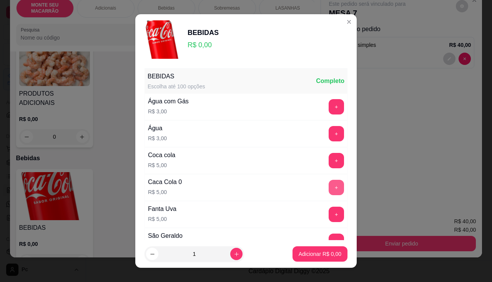
click at [328, 184] on button "+" at bounding box center [335, 187] width 15 height 15
click at [309, 254] on p "Adicionar R$ 5,00" at bounding box center [319, 254] width 43 height 8
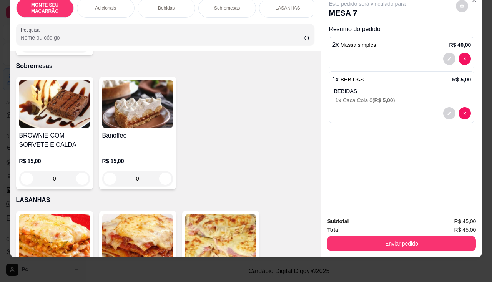
scroll to position [461, 0]
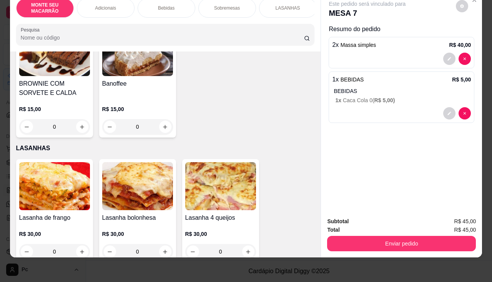
click at [55, 62] on img at bounding box center [54, 52] width 71 height 48
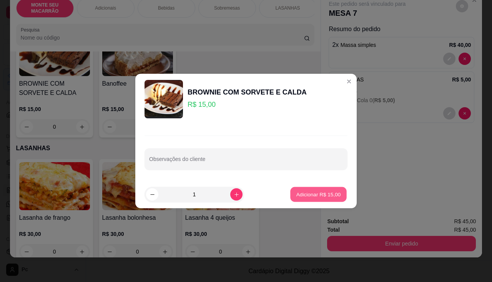
click at [308, 191] on p "Adicionar R$ 15,00" at bounding box center [318, 193] width 45 height 7
type input "1"
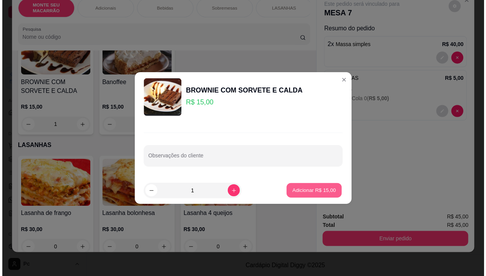
scroll to position [461, 0]
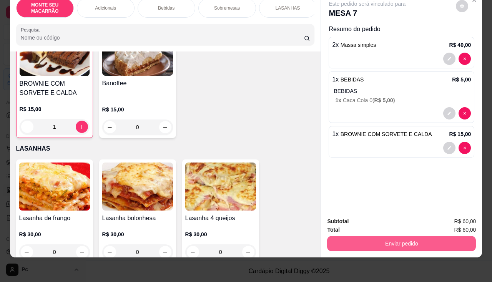
click at [382, 237] on button "Enviar pedido" at bounding box center [401, 243] width 149 height 15
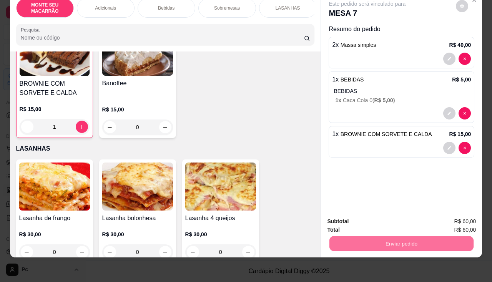
click at [377, 218] on button "Não registrar e enviar pedido" at bounding box center [376, 219] width 80 height 15
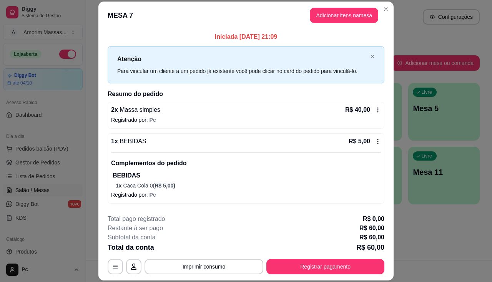
drag, startPoint x: 305, startPoint y: 126, endPoint x: 320, endPoint y: 126, distance: 14.6
click at [320, 126] on div "2 x Massa simples R$ 40,00 Registrado por: Pc" at bounding box center [246, 115] width 277 height 27
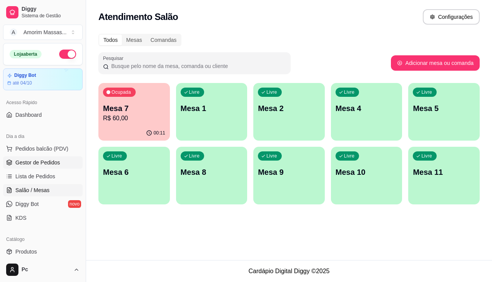
click at [29, 161] on span "Gestor de Pedidos" at bounding box center [37, 163] width 45 height 8
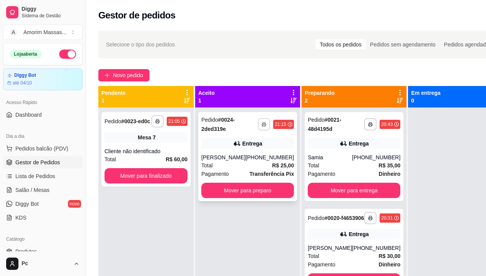
click at [258, 122] on button "button" at bounding box center [264, 124] width 12 height 12
click at [227, 152] on button "IMPRESSORA" at bounding box center [234, 151] width 56 height 12
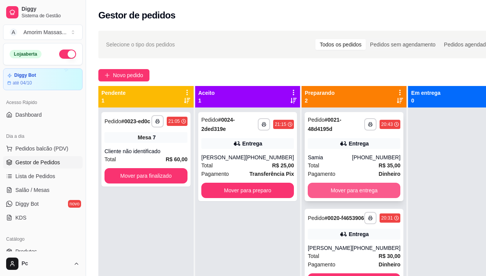
click at [341, 185] on button "Mover para entrega" at bounding box center [354, 190] width 93 height 15
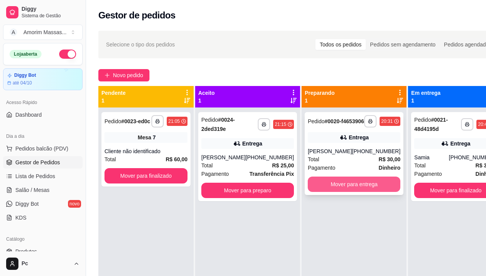
click at [351, 190] on button "Mover para entrega" at bounding box center [354, 184] width 93 height 15
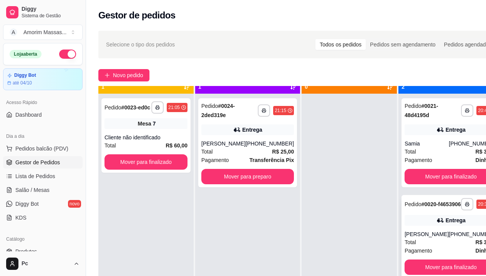
scroll to position [22, 0]
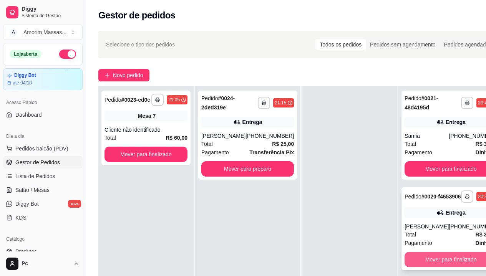
click at [431, 262] on button "Mover para finalizado" at bounding box center [450, 259] width 93 height 15
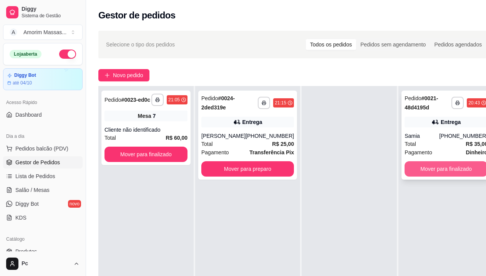
click at [454, 168] on button "Mover para finalizado" at bounding box center [445, 168] width 83 height 15
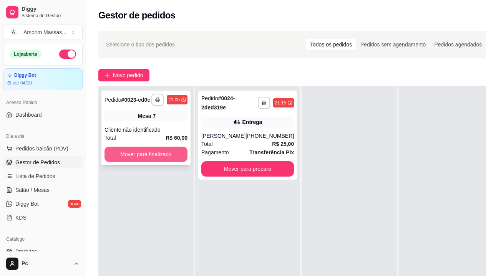
click at [137, 155] on button "Mover para finalizado" at bounding box center [145, 154] width 83 height 15
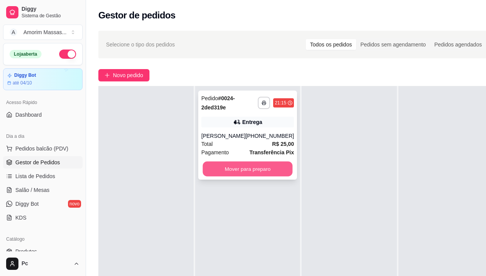
click at [224, 168] on button "Mover para preparo" at bounding box center [248, 169] width 90 height 15
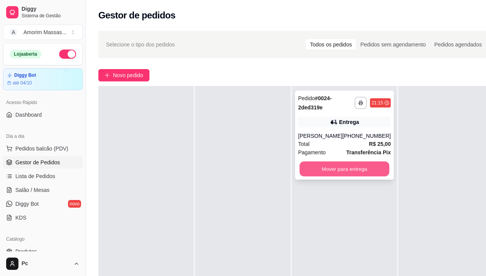
click at [307, 171] on button "Mover para entrega" at bounding box center [345, 169] width 90 height 15
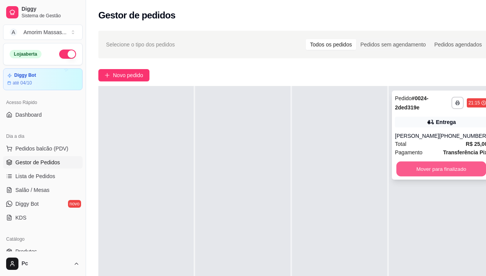
click at [446, 169] on button "Mover para finalizado" at bounding box center [441, 169] width 90 height 15
click at [455, 102] on icon "button" at bounding box center [457, 103] width 5 height 5
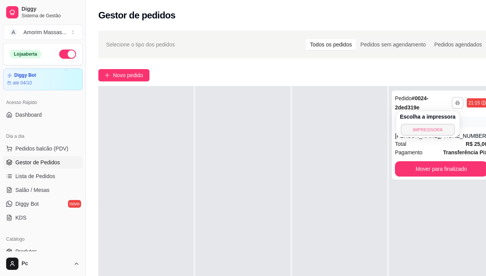
click at [433, 126] on button "IMPRESSORA" at bounding box center [428, 130] width 54 height 12
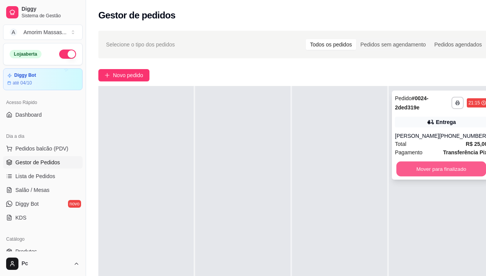
click at [432, 166] on button "Mover para finalizado" at bounding box center [441, 169] width 90 height 15
